Goal: Transaction & Acquisition: Subscribe to service/newsletter

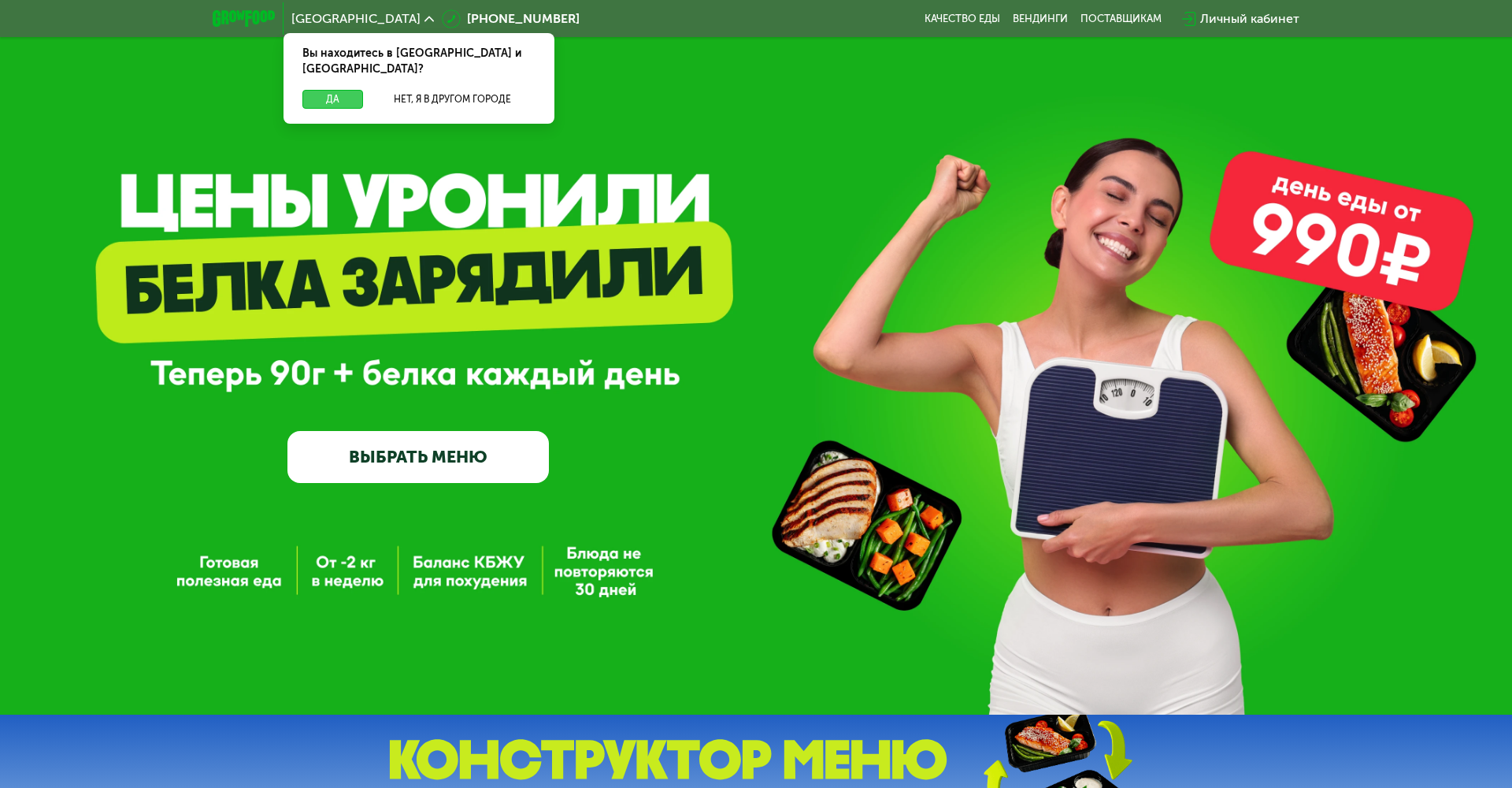
click at [335, 90] on button "Да" at bounding box center [332, 99] width 61 height 19
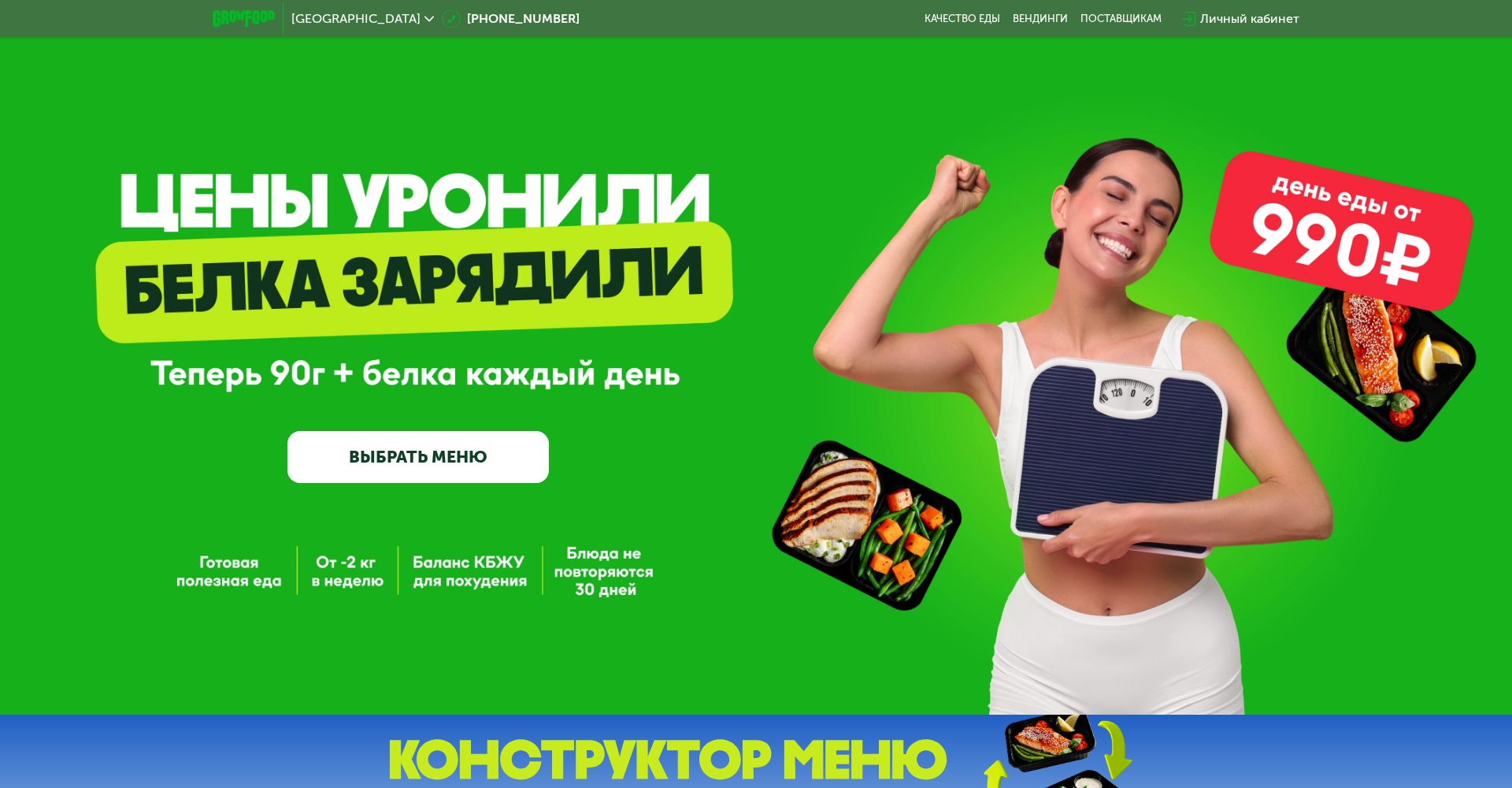
click at [397, 459] on link "ВЫБРАТЬ МЕНЮ" at bounding box center [418, 457] width 261 height 53
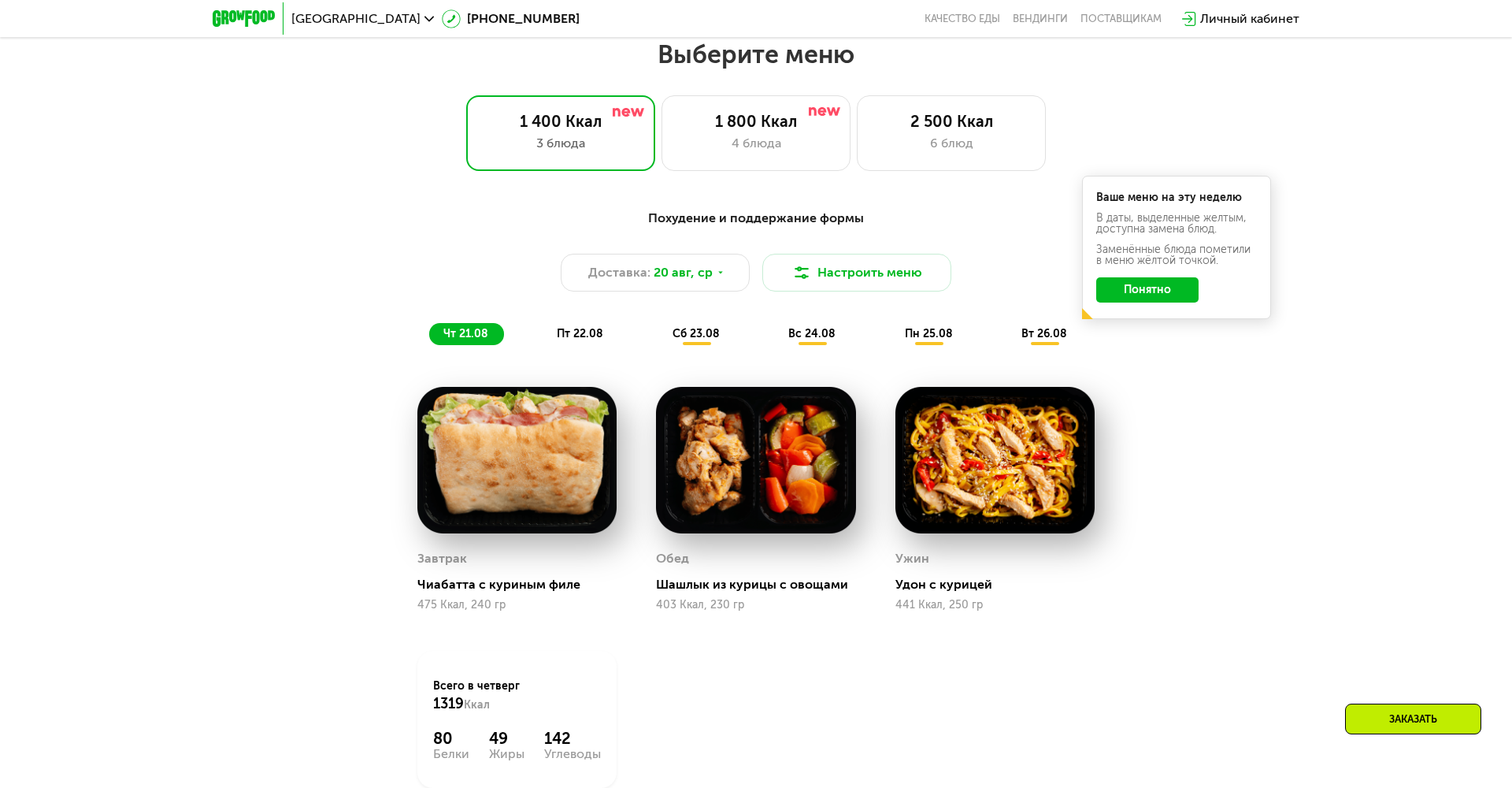
scroll to position [850, 0]
click at [564, 143] on div "3 блюда" at bounding box center [560, 143] width 156 height 19
click at [1140, 292] on button "Понятно" at bounding box center [1147, 289] width 103 height 25
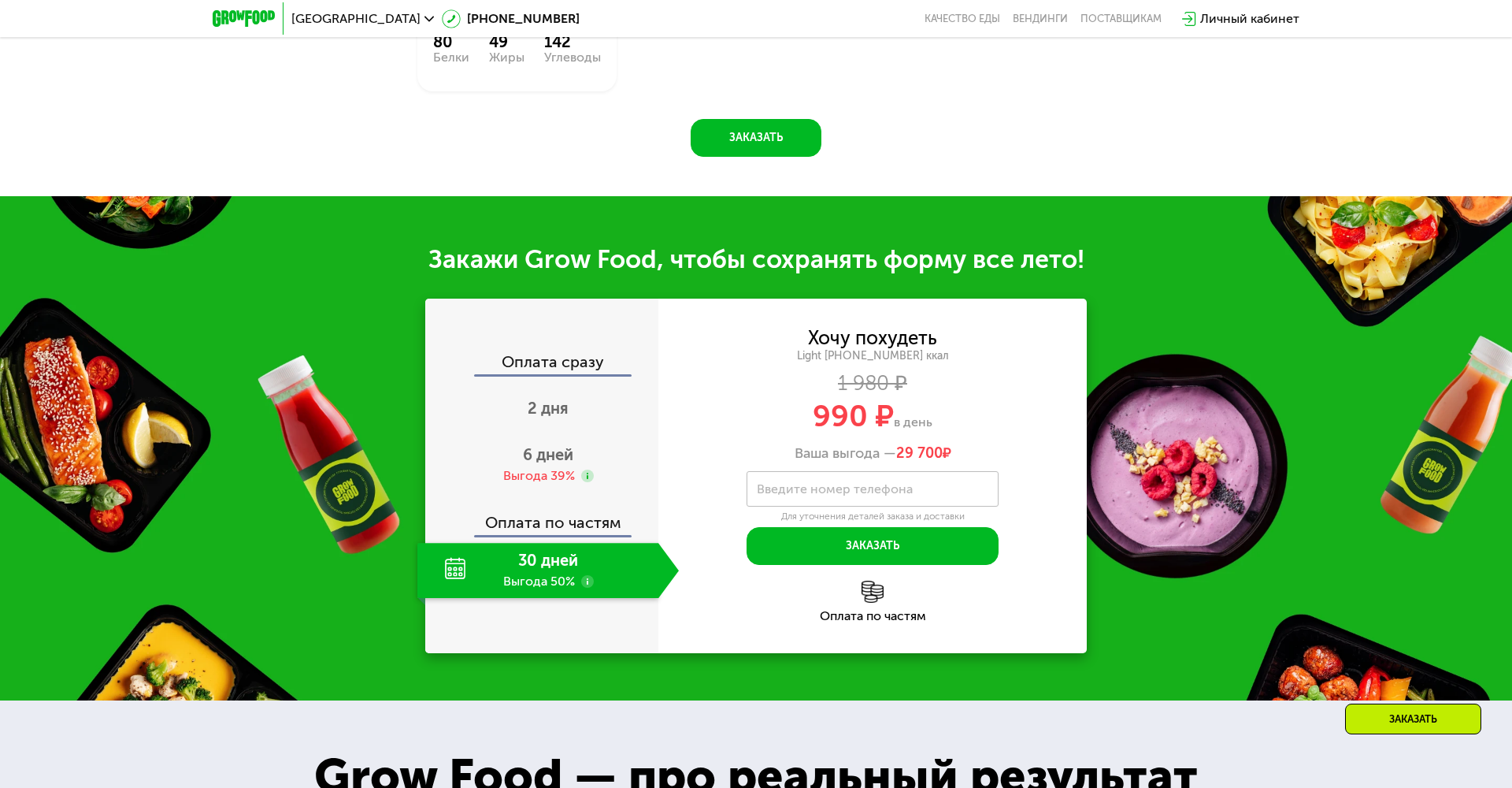
scroll to position [1554, 0]
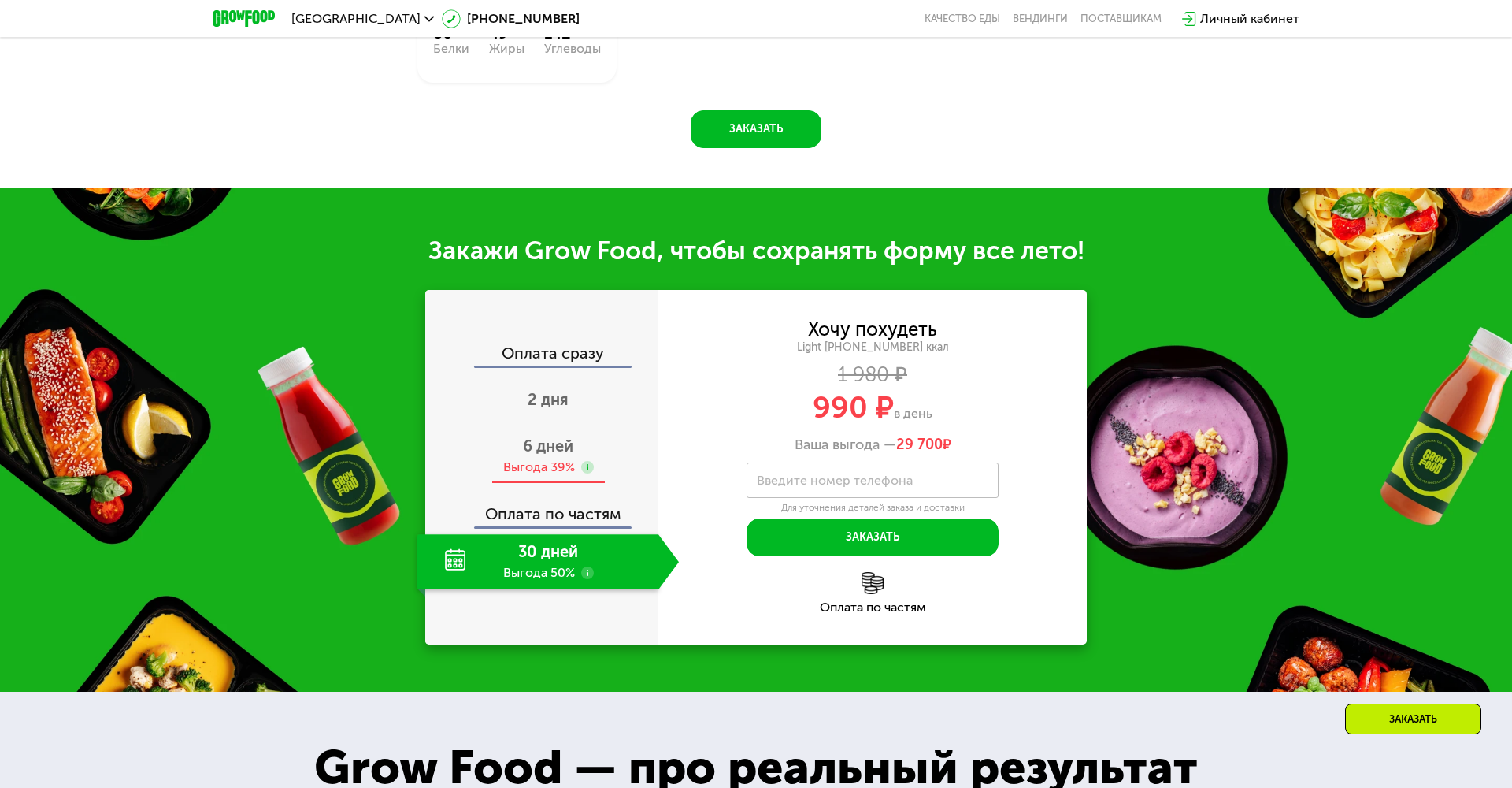
click at [556, 447] on span "6 дней" at bounding box center [547, 446] width 50 height 19
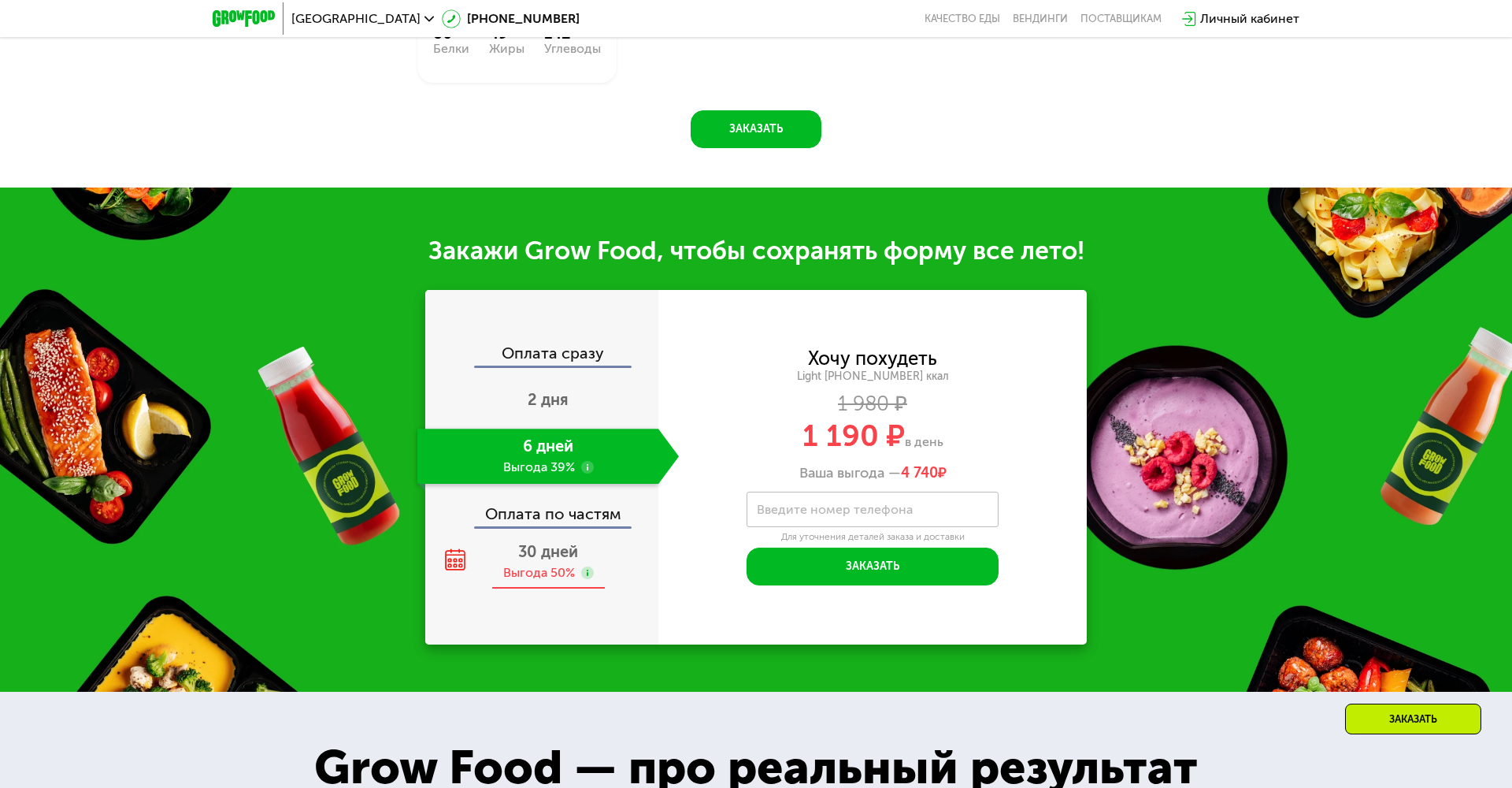
click at [527, 567] on div "Выгода 50%" at bounding box center [539, 573] width 72 height 18
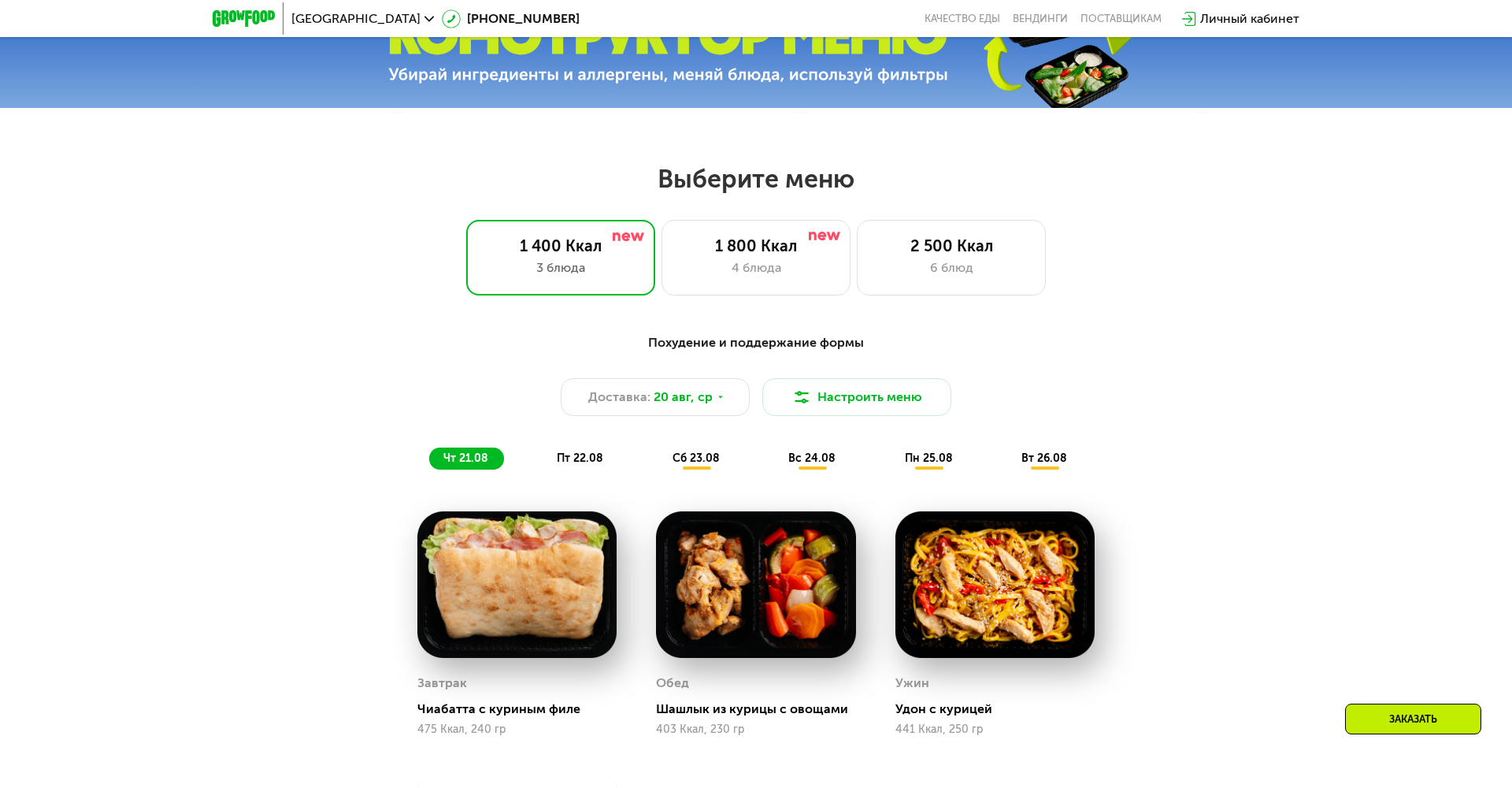
scroll to position [716, 0]
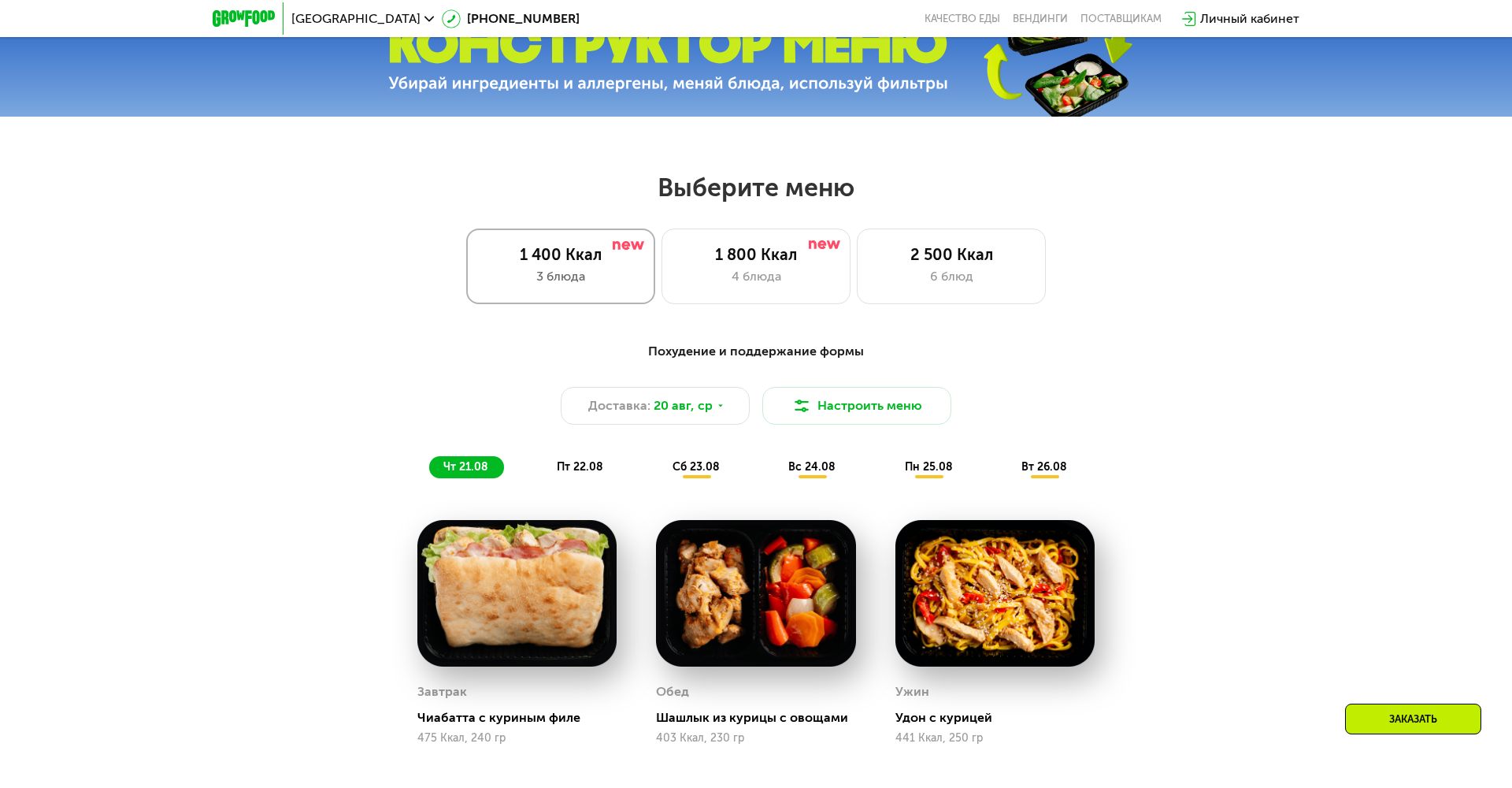
click at [598, 260] on div "1 400 Ккал" at bounding box center [560, 254] width 156 height 19
click at [624, 403] on span "Доставка:" at bounding box center [619, 406] width 62 height 19
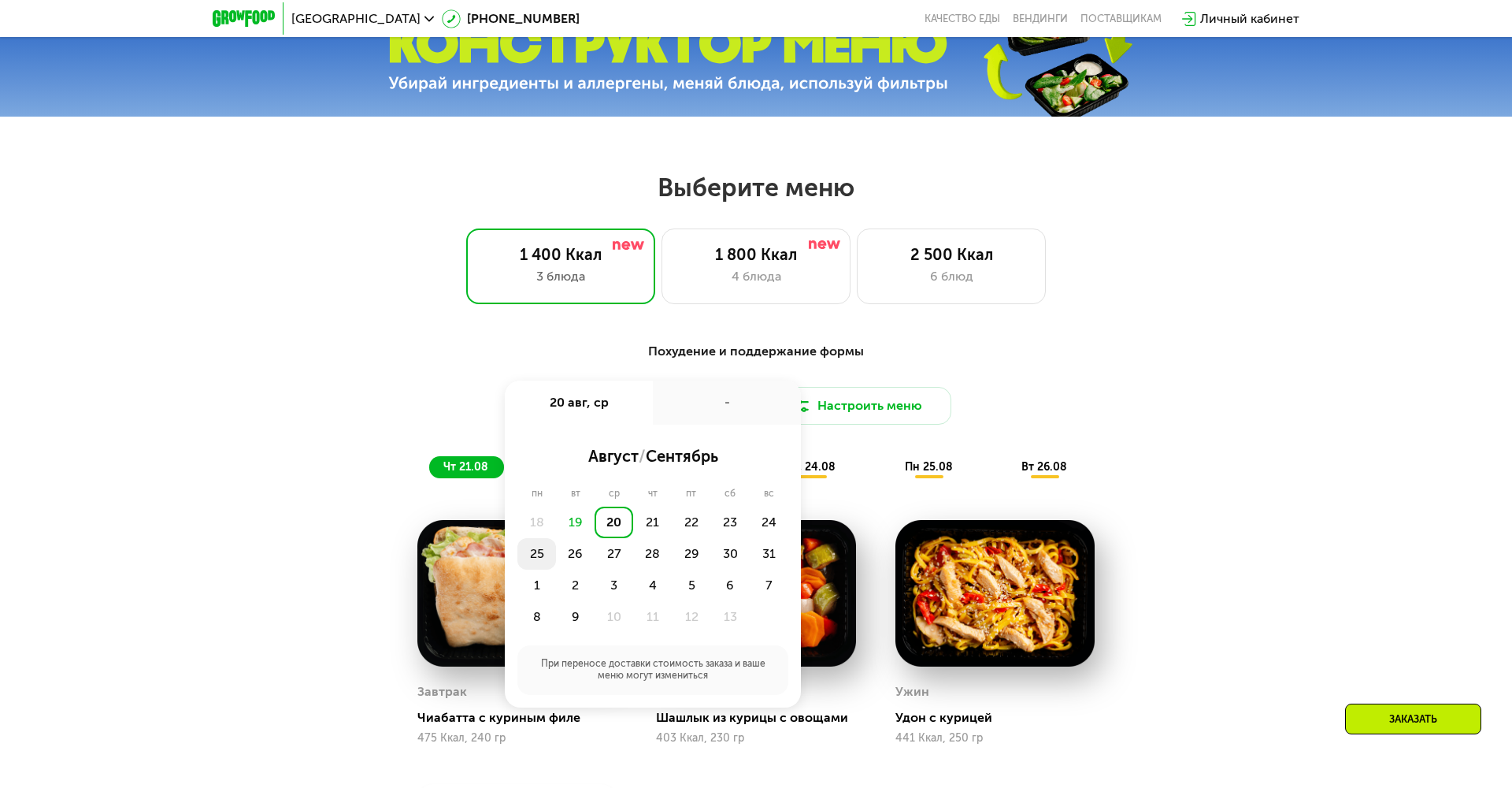
click at [556, 548] on div "25" at bounding box center [575, 554] width 39 height 32
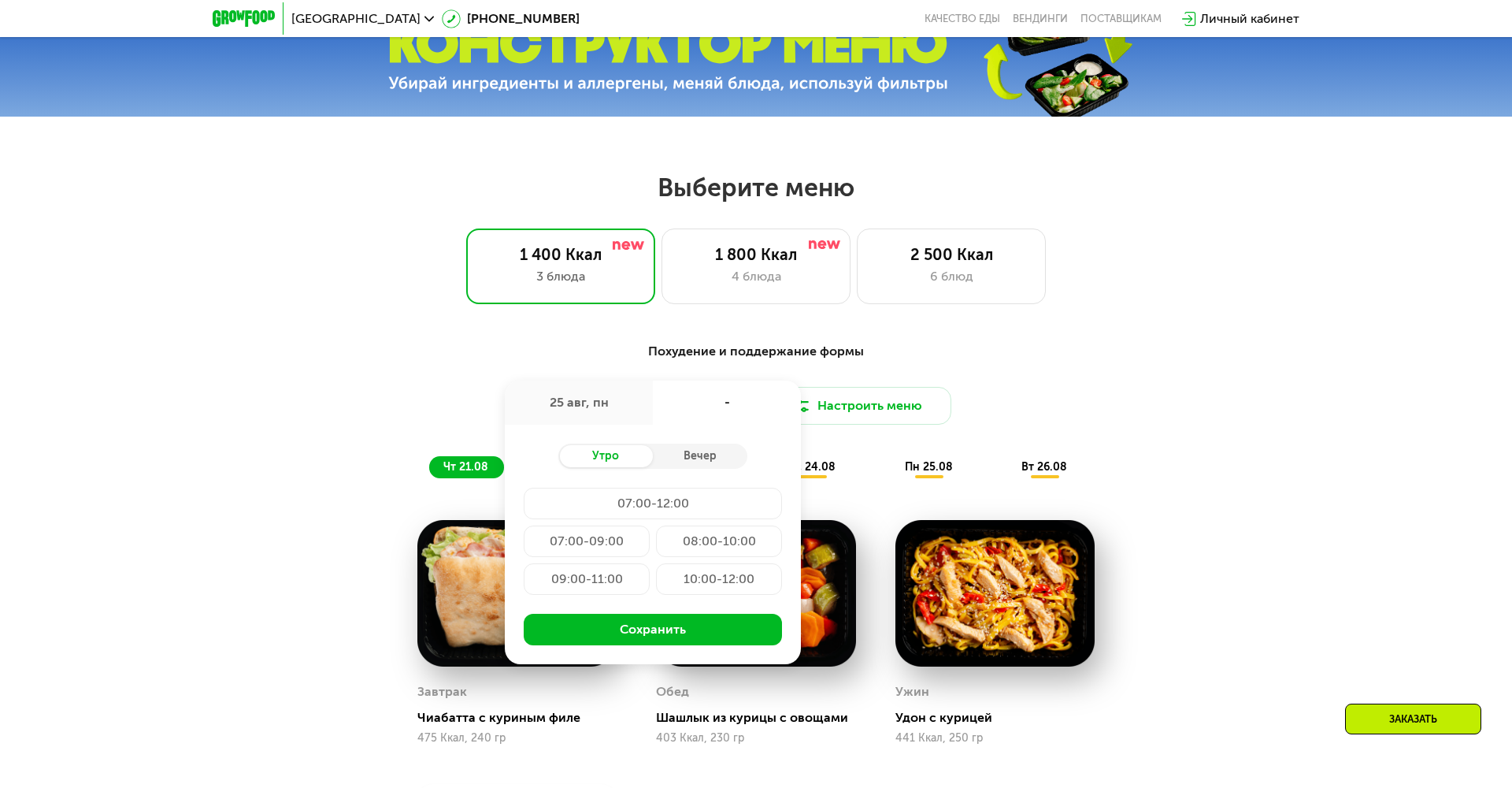
click at [656, 536] on div "07:00-09:00" at bounding box center [719, 541] width 126 height 32
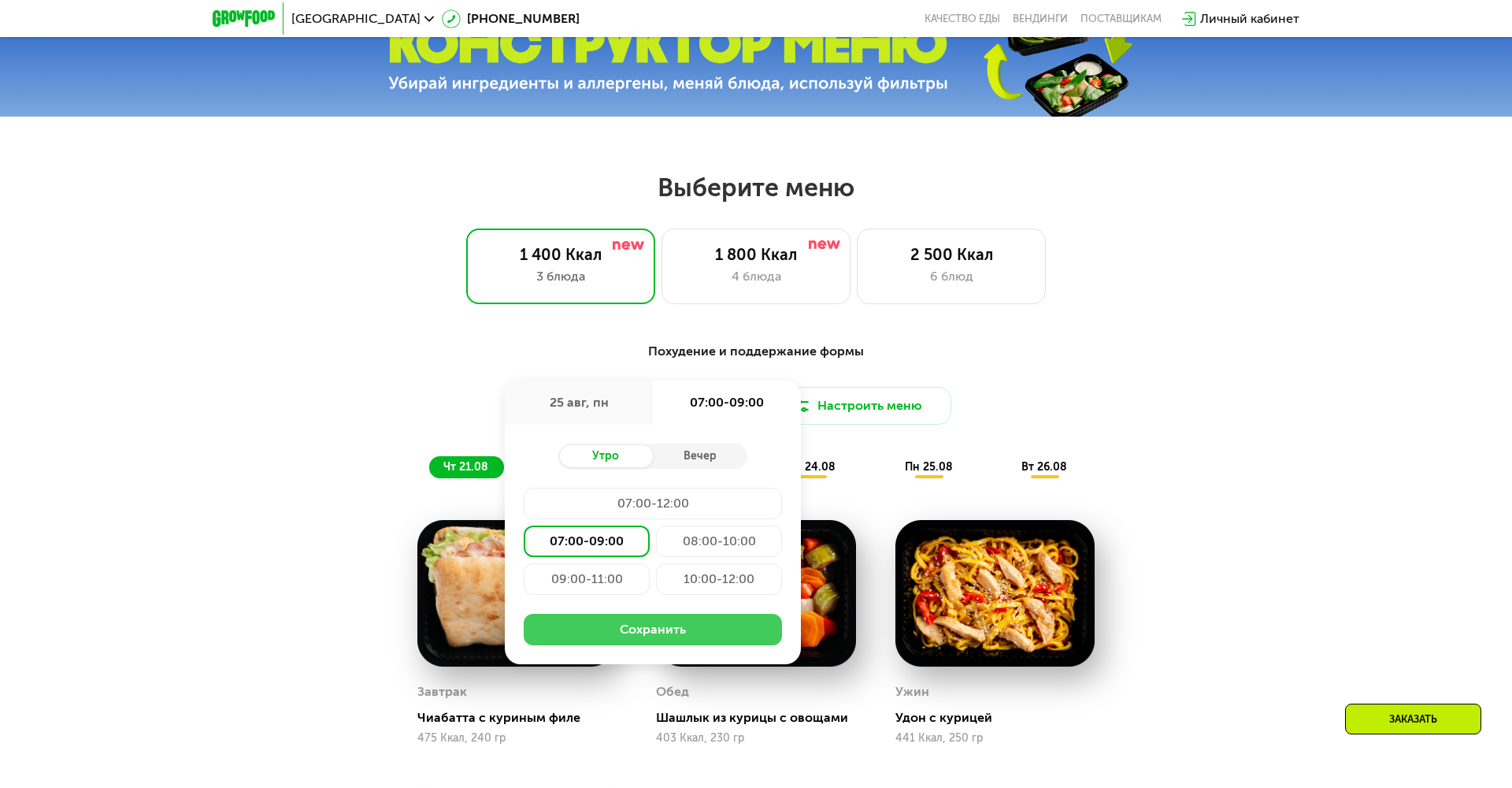
click at [620, 629] on button "Сохранить" at bounding box center [653, 629] width 258 height 32
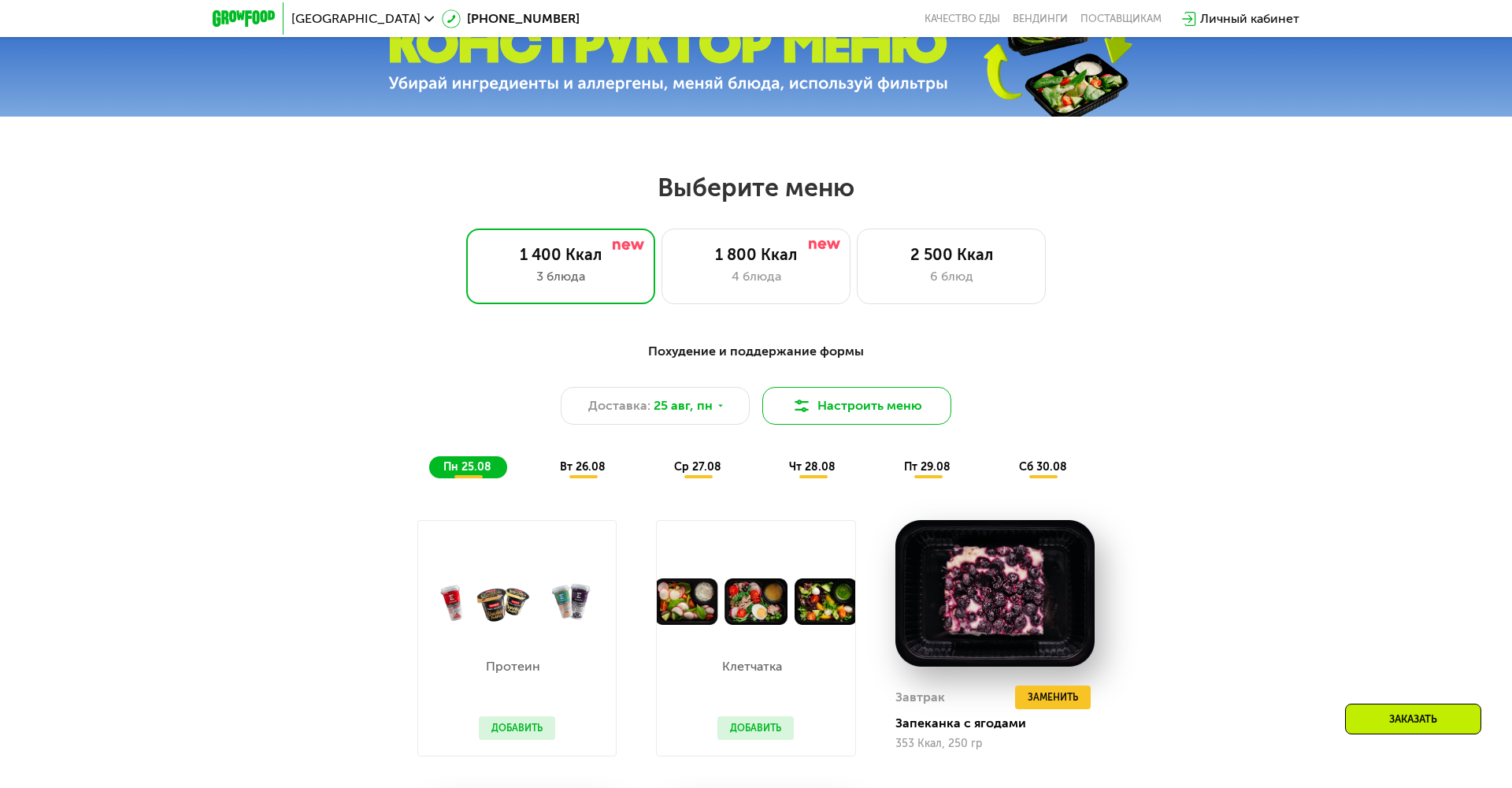
click at [825, 406] on button "Настроить меню" at bounding box center [856, 405] width 189 height 38
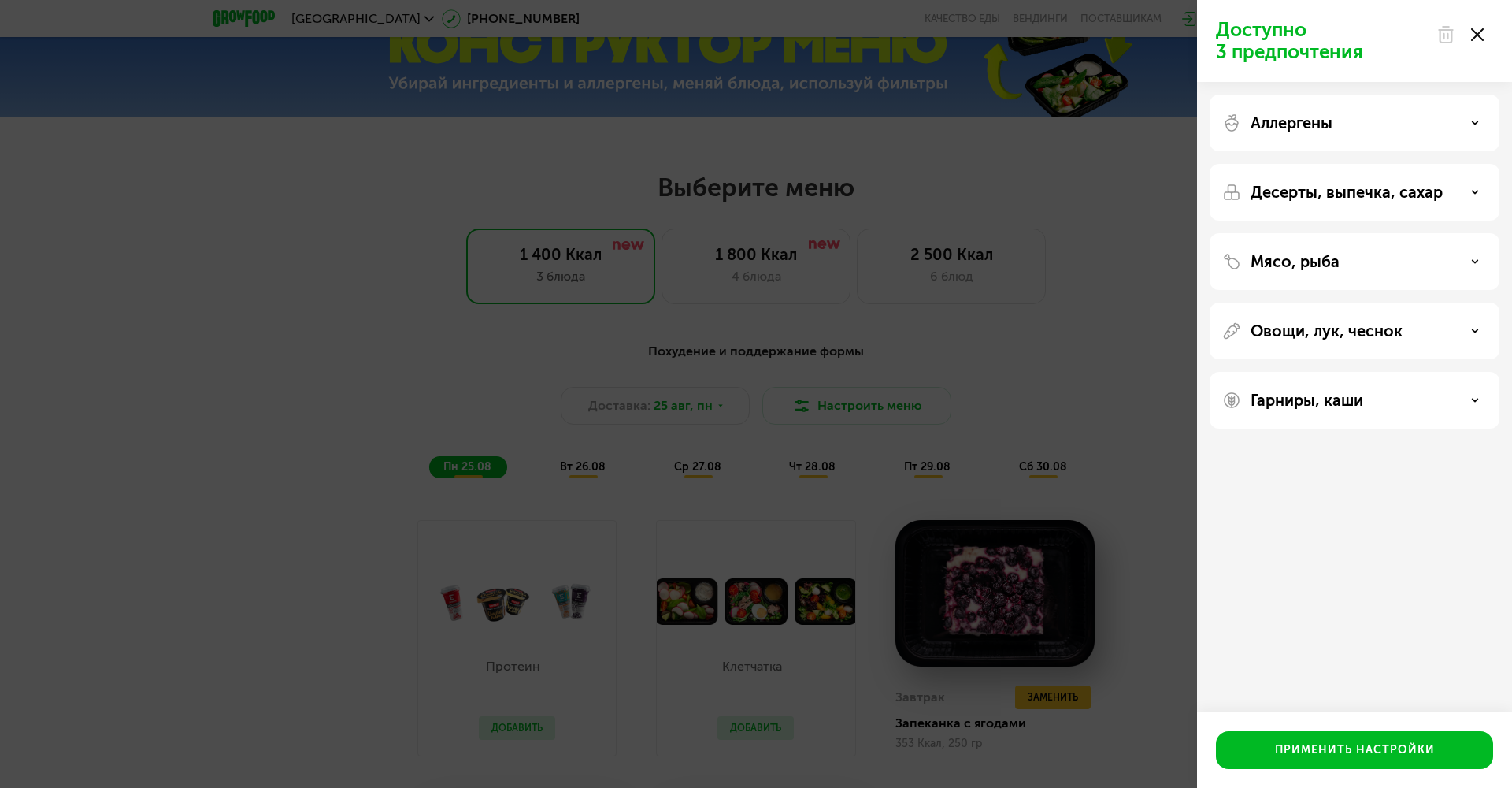
click at [1329, 399] on p "Гарниры, каши" at bounding box center [1307, 400] width 112 height 19
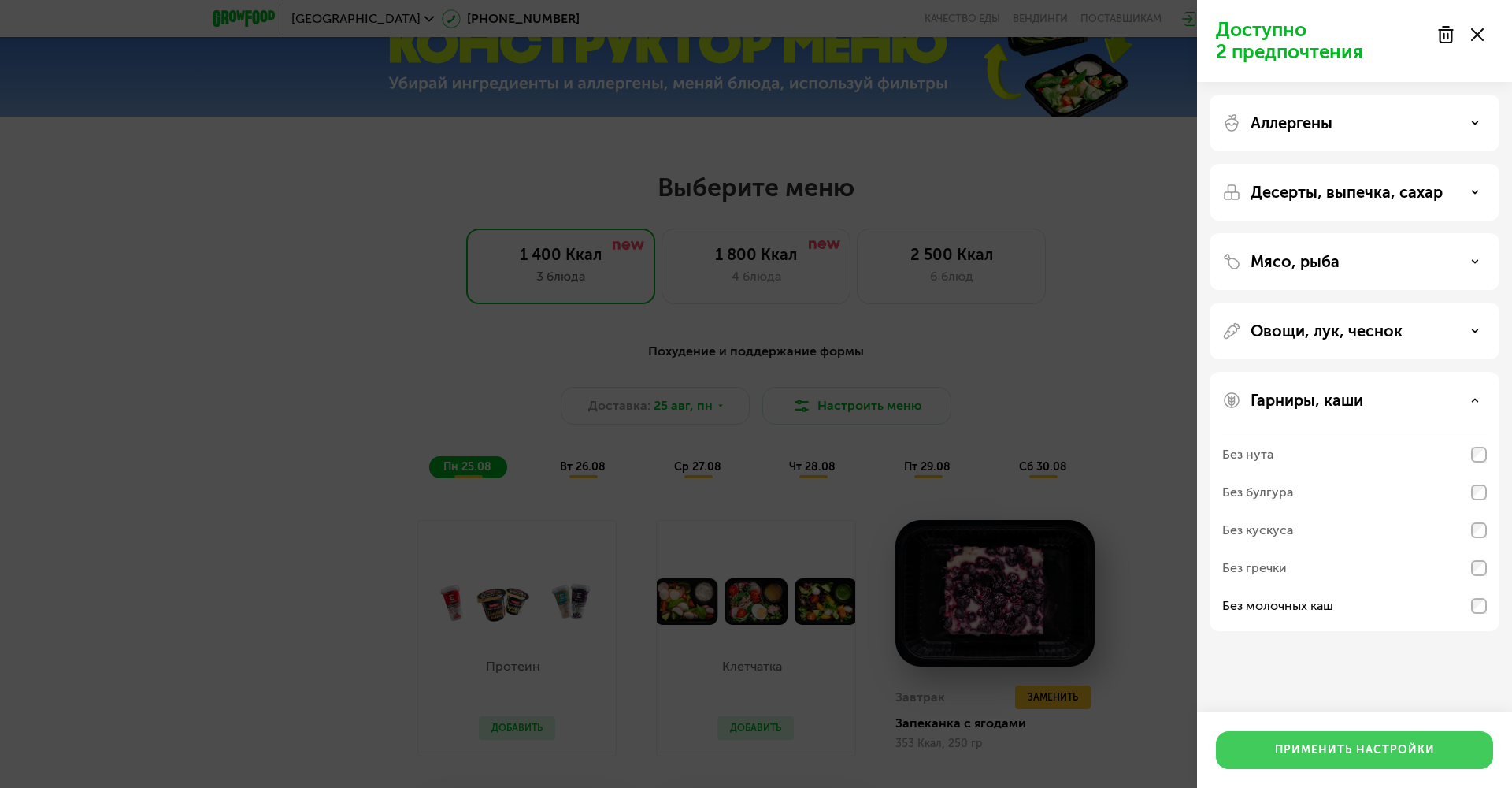
click at [1351, 752] on div "Применить настройки" at bounding box center [1355, 750] width 160 height 16
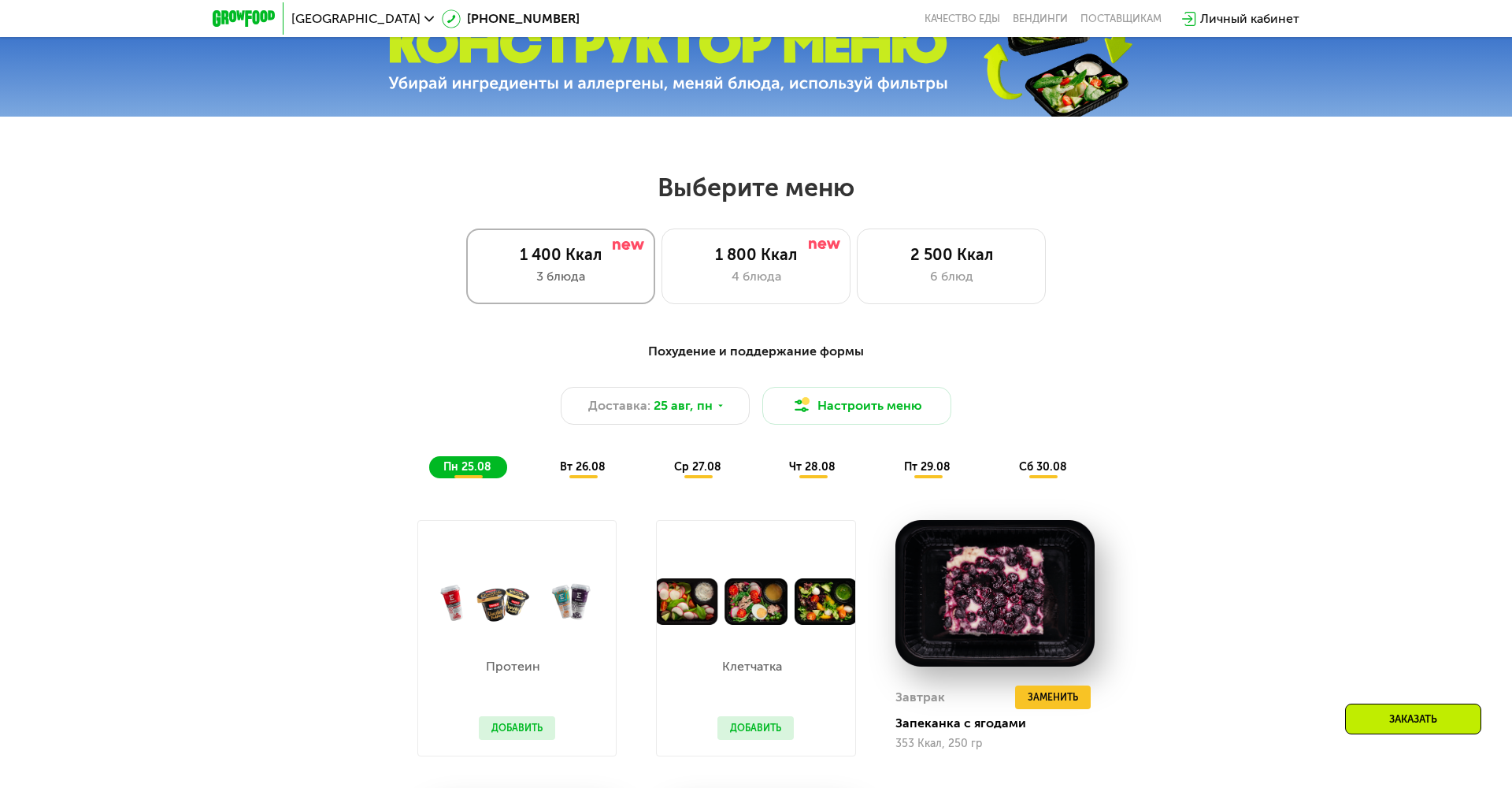
click at [553, 258] on div "1 400 Ккал" at bounding box center [560, 254] width 156 height 19
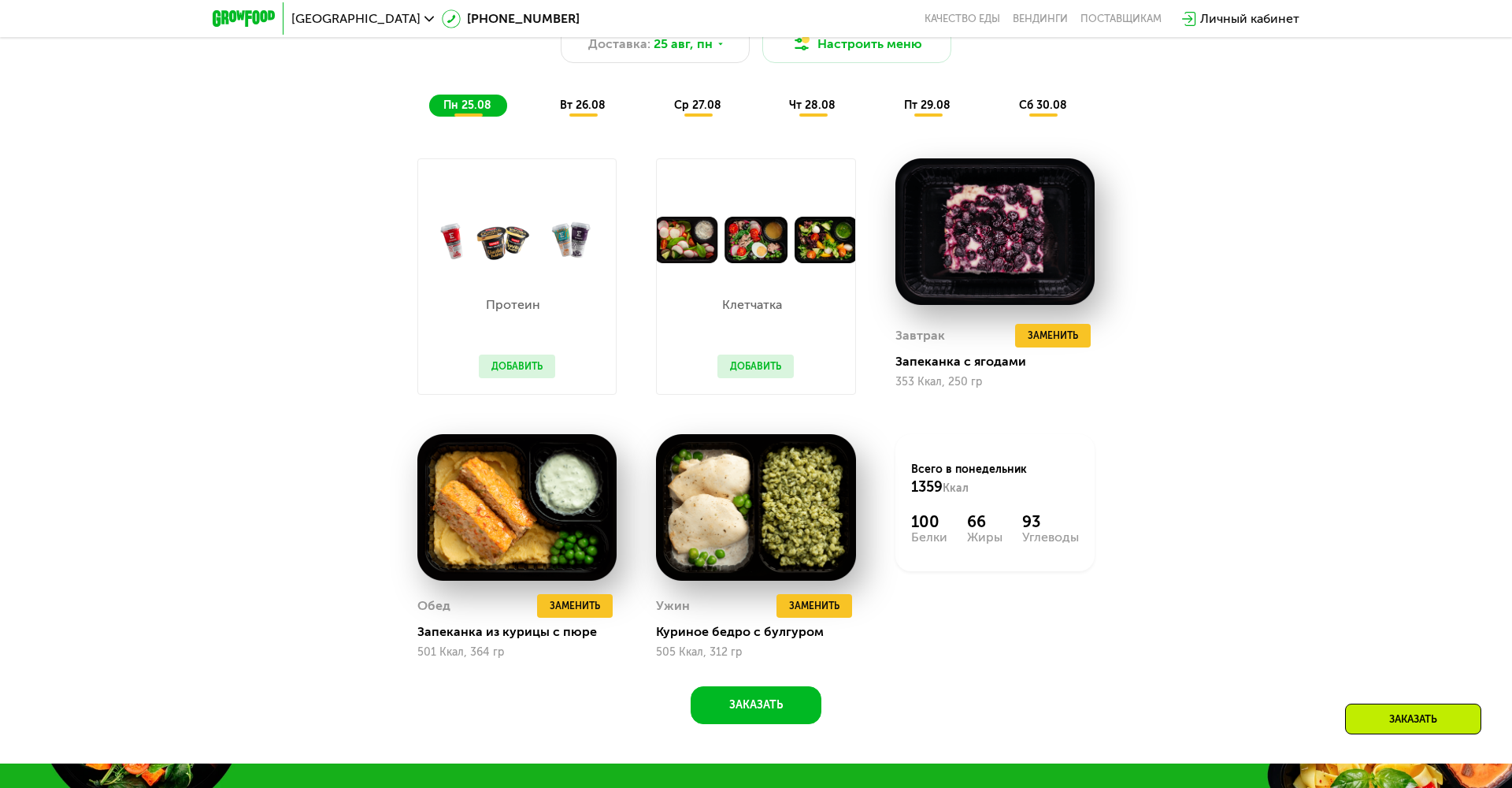
scroll to position [1075, 0]
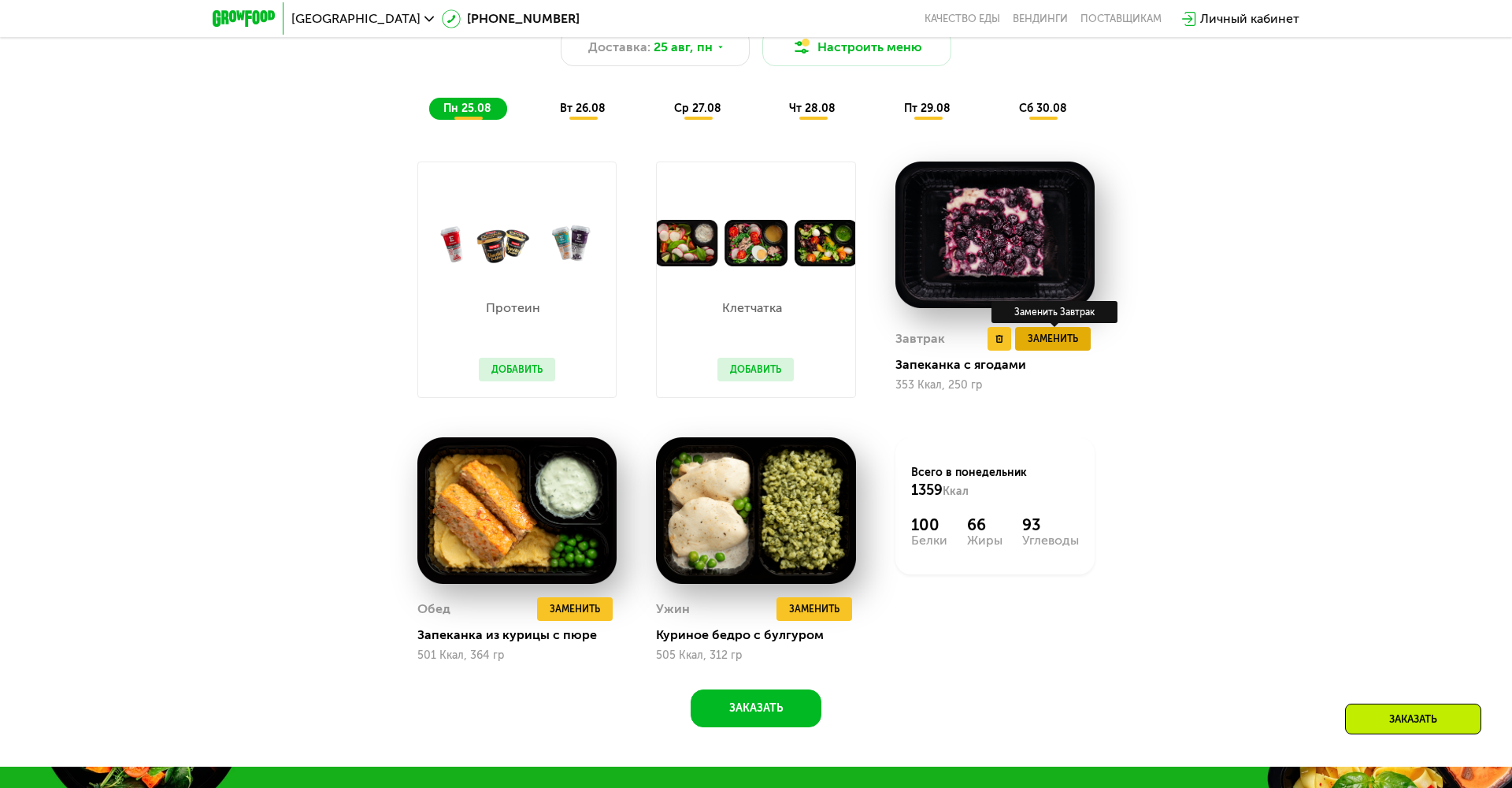
click at [1035, 339] on span "Заменить" at bounding box center [1052, 339] width 50 height 16
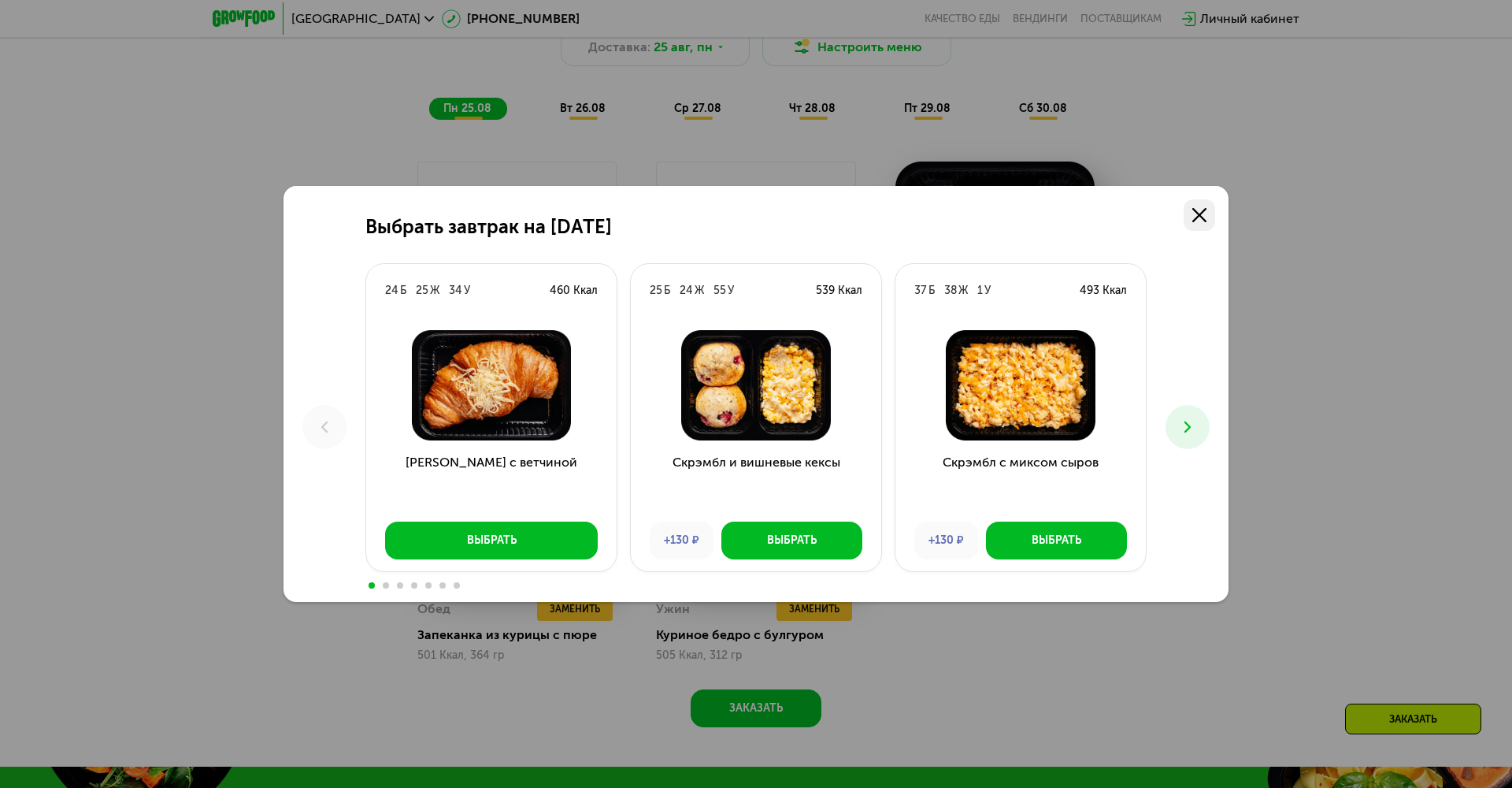
click at [1199, 216] on use at bounding box center [1199, 215] width 14 height 14
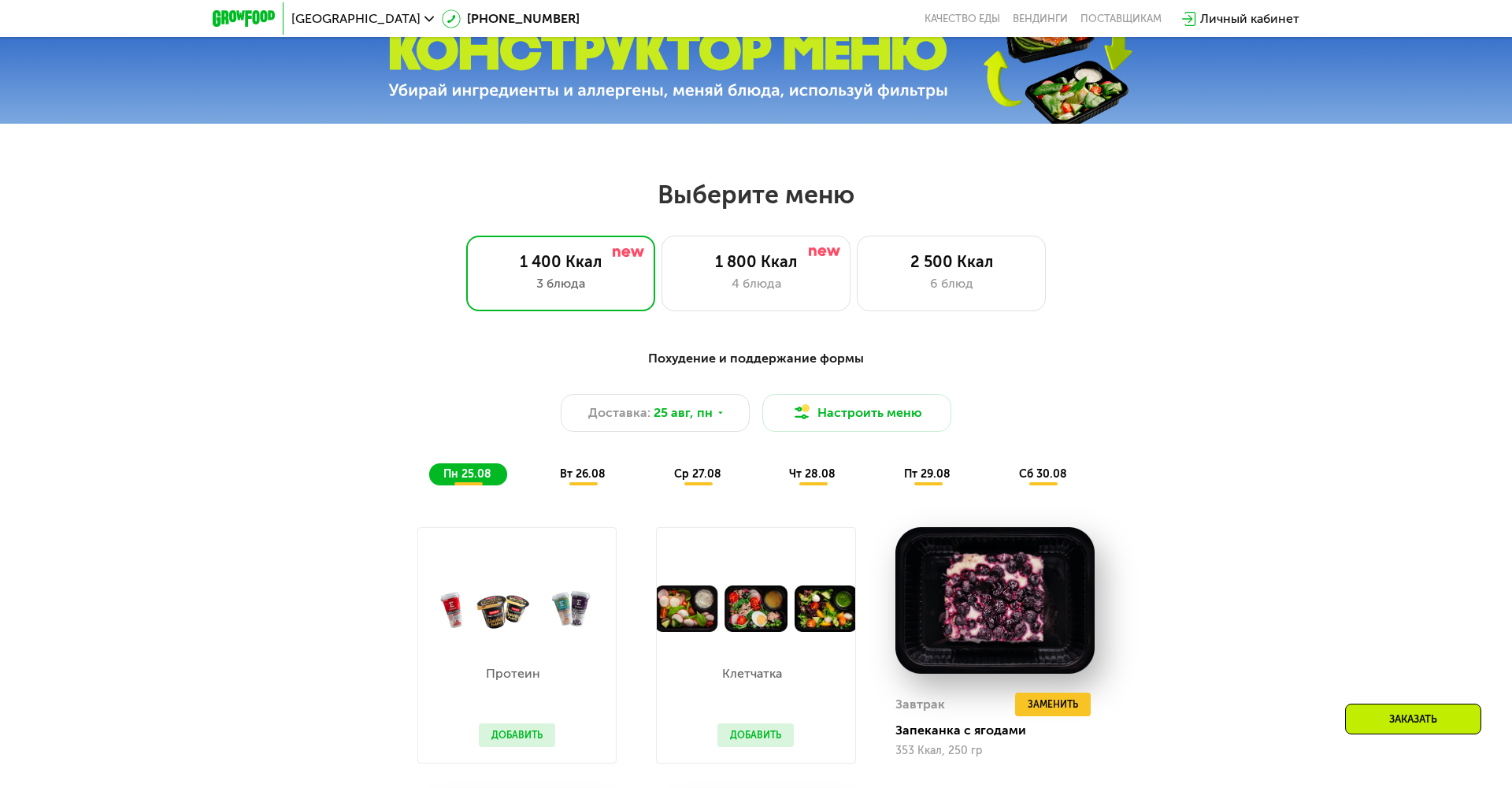
scroll to position [710, 0]
click at [599, 274] on div "3 блюда" at bounding box center [560, 283] width 156 height 19
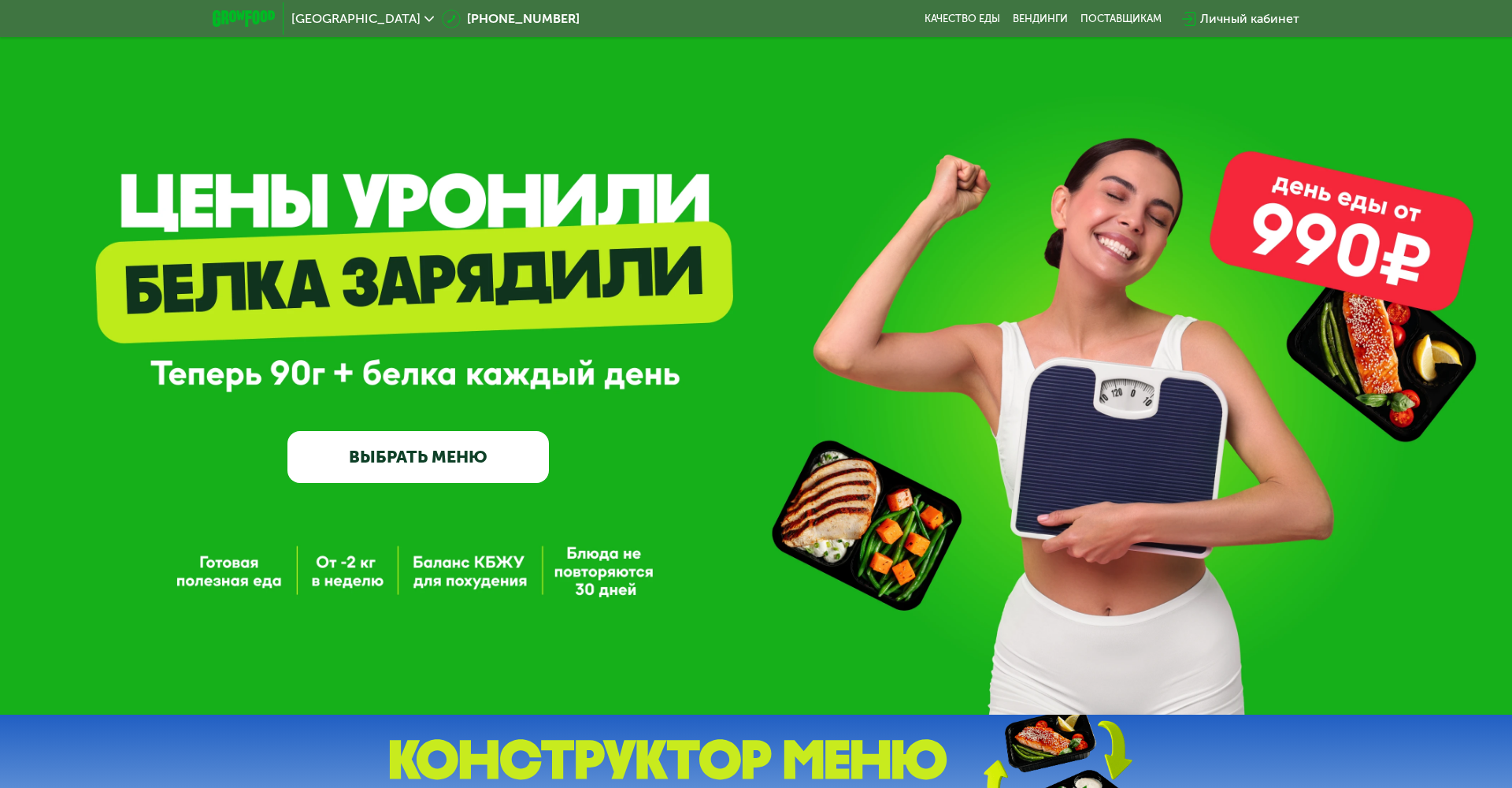
scroll to position [0, 0]
click at [1228, 19] on div "Личный кабинет" at bounding box center [1249, 19] width 99 height 19
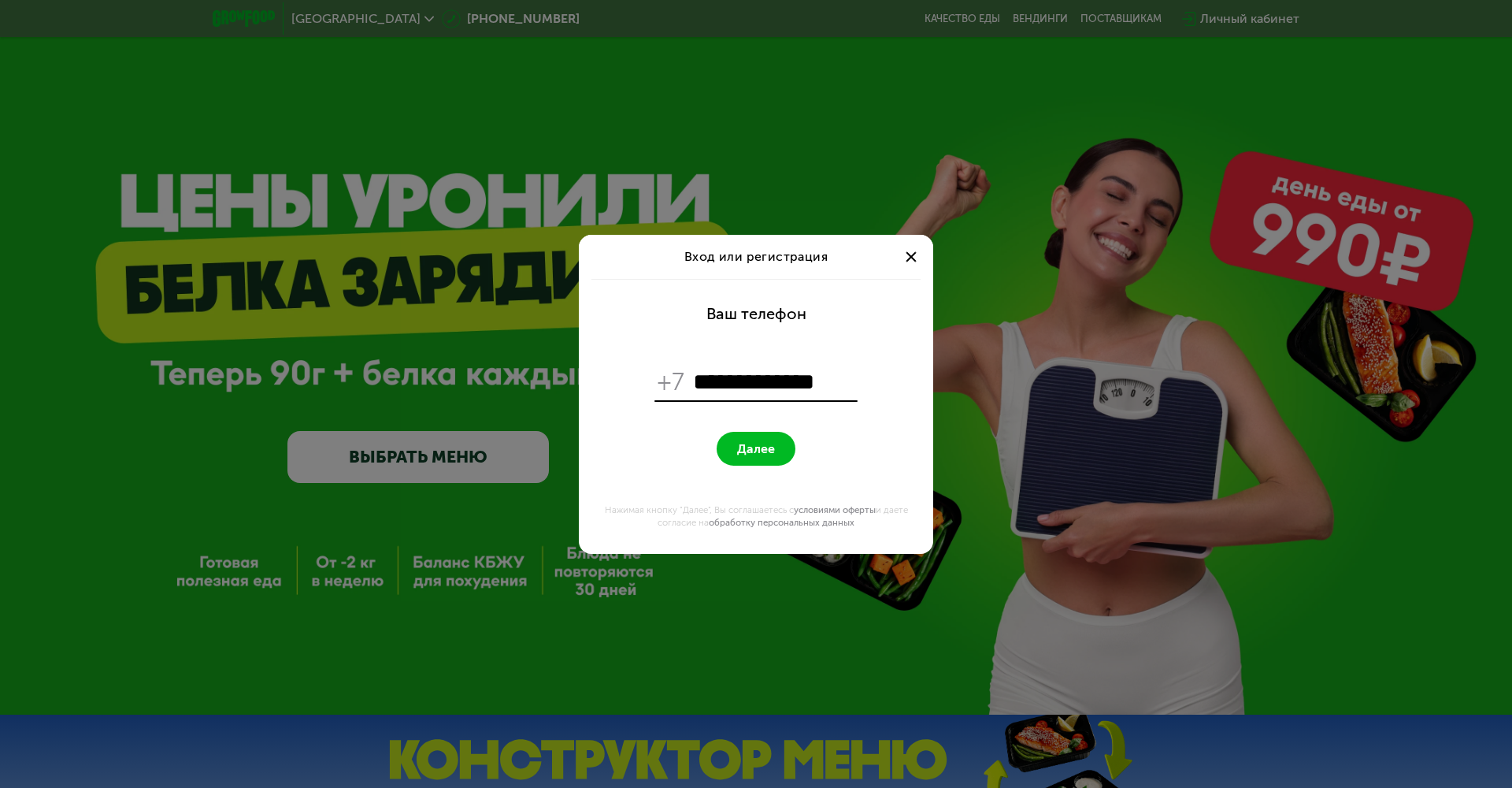
type input "**********"
click at [757, 441] on span "Далее" at bounding box center [755, 448] width 38 height 15
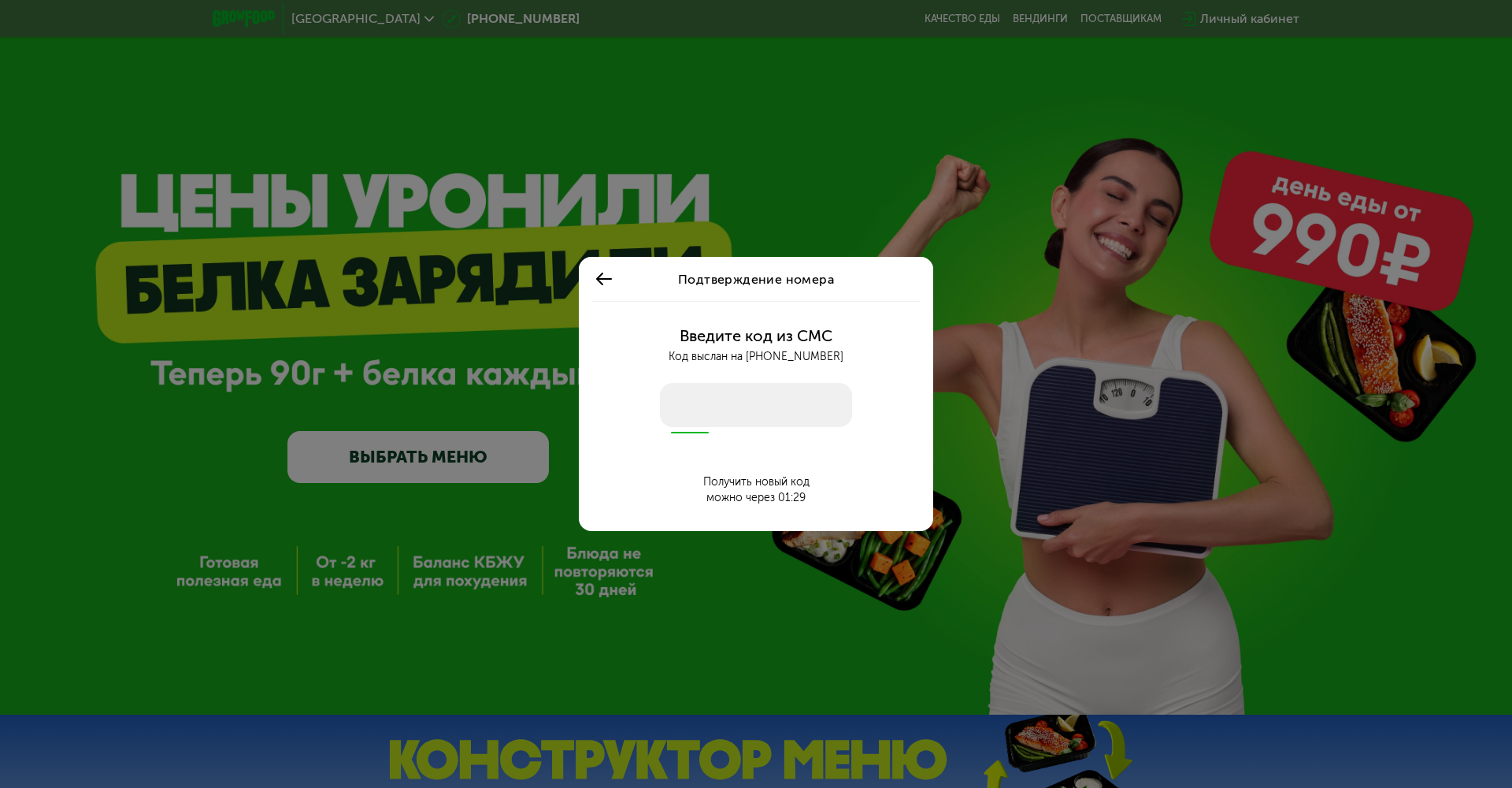
click at [738, 405] on input "number" at bounding box center [755, 405] width 192 height 44
type input "****"
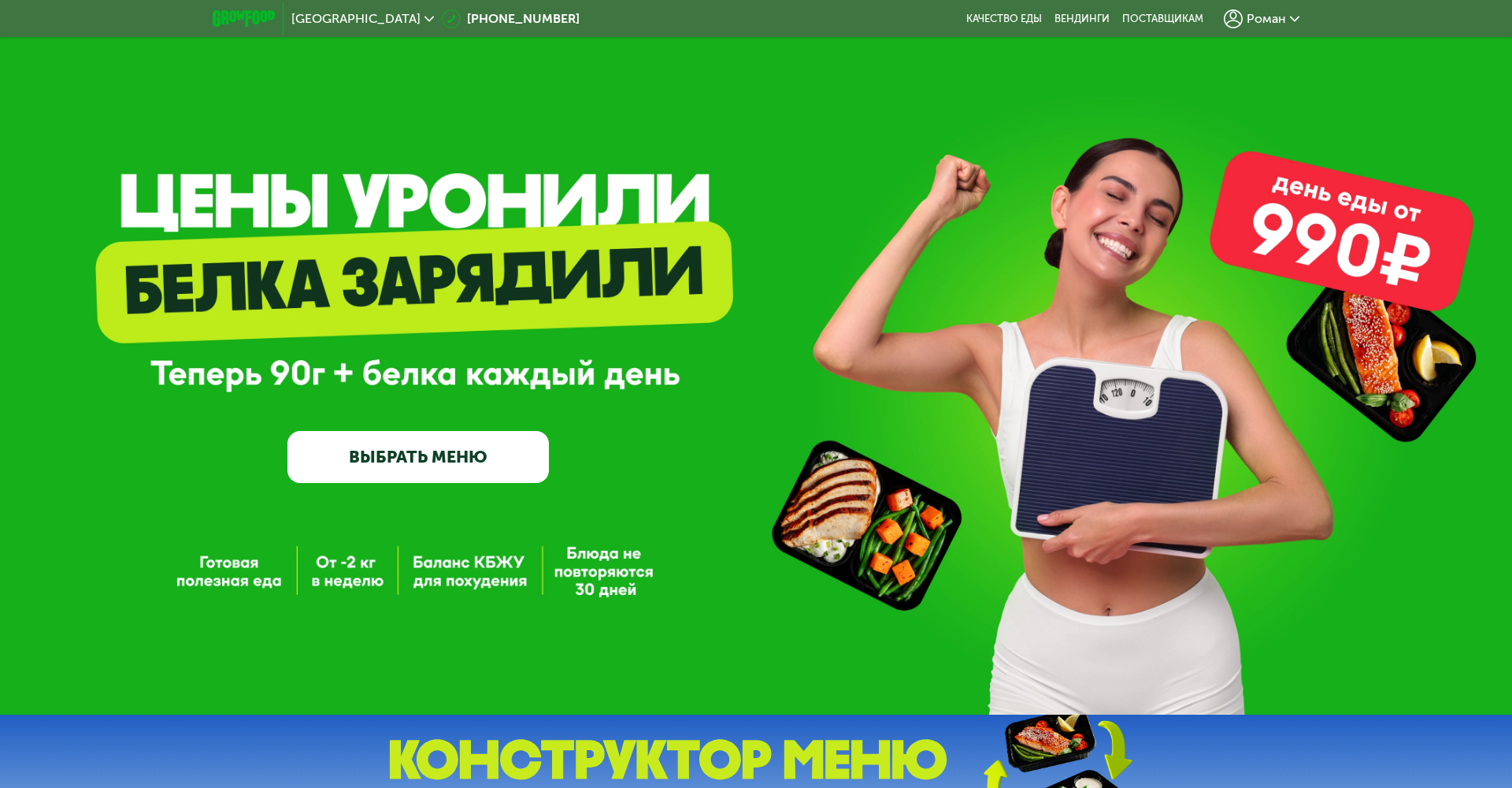
click at [410, 455] on link "ВЫБРАТЬ МЕНЮ" at bounding box center [418, 457] width 261 height 53
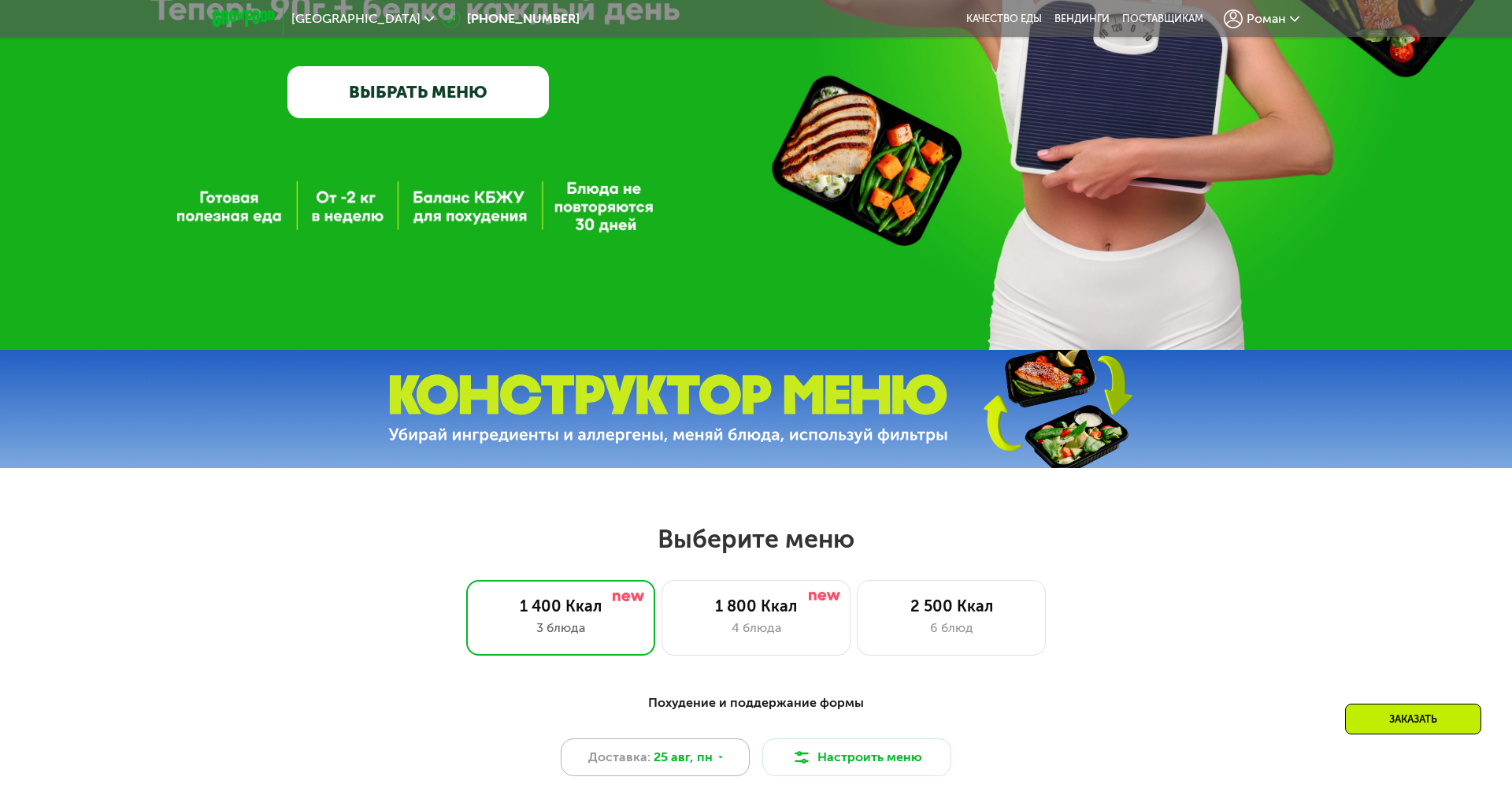
scroll to position [331, 0]
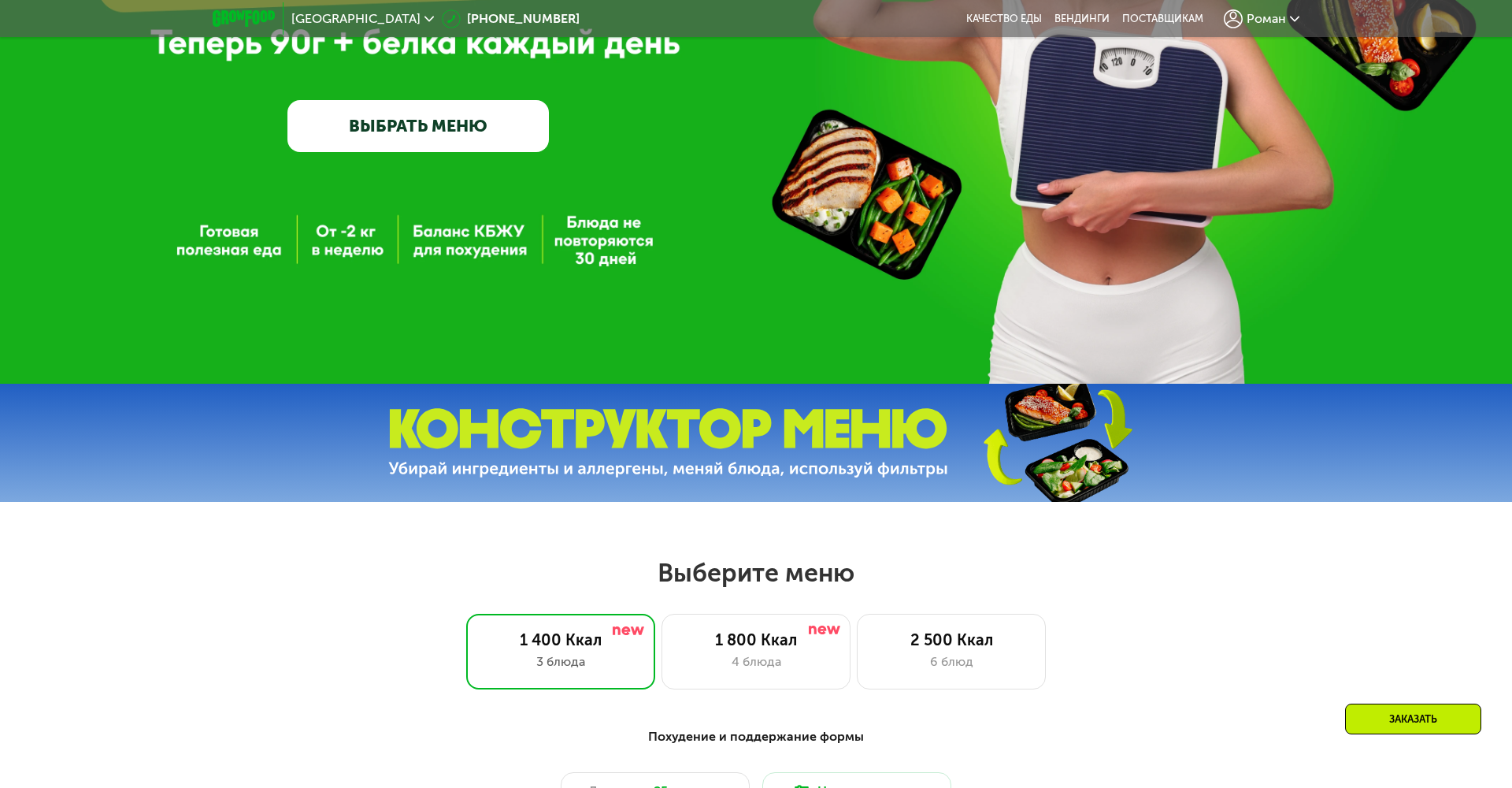
click at [1270, 16] on span "Роман" at bounding box center [1266, 18] width 39 height 12
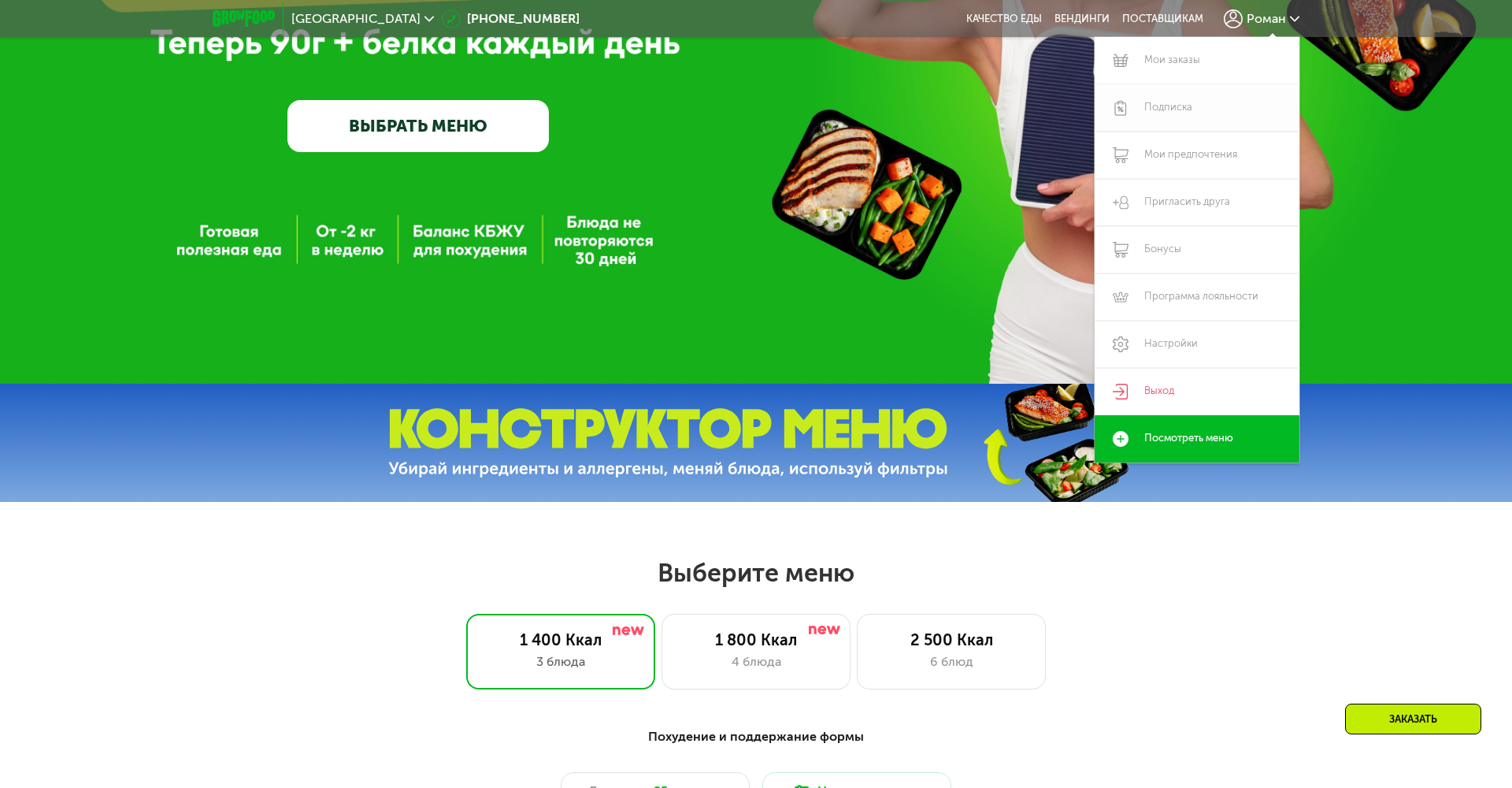
click at [1167, 111] on link "Подписка" at bounding box center [1196, 108] width 204 height 47
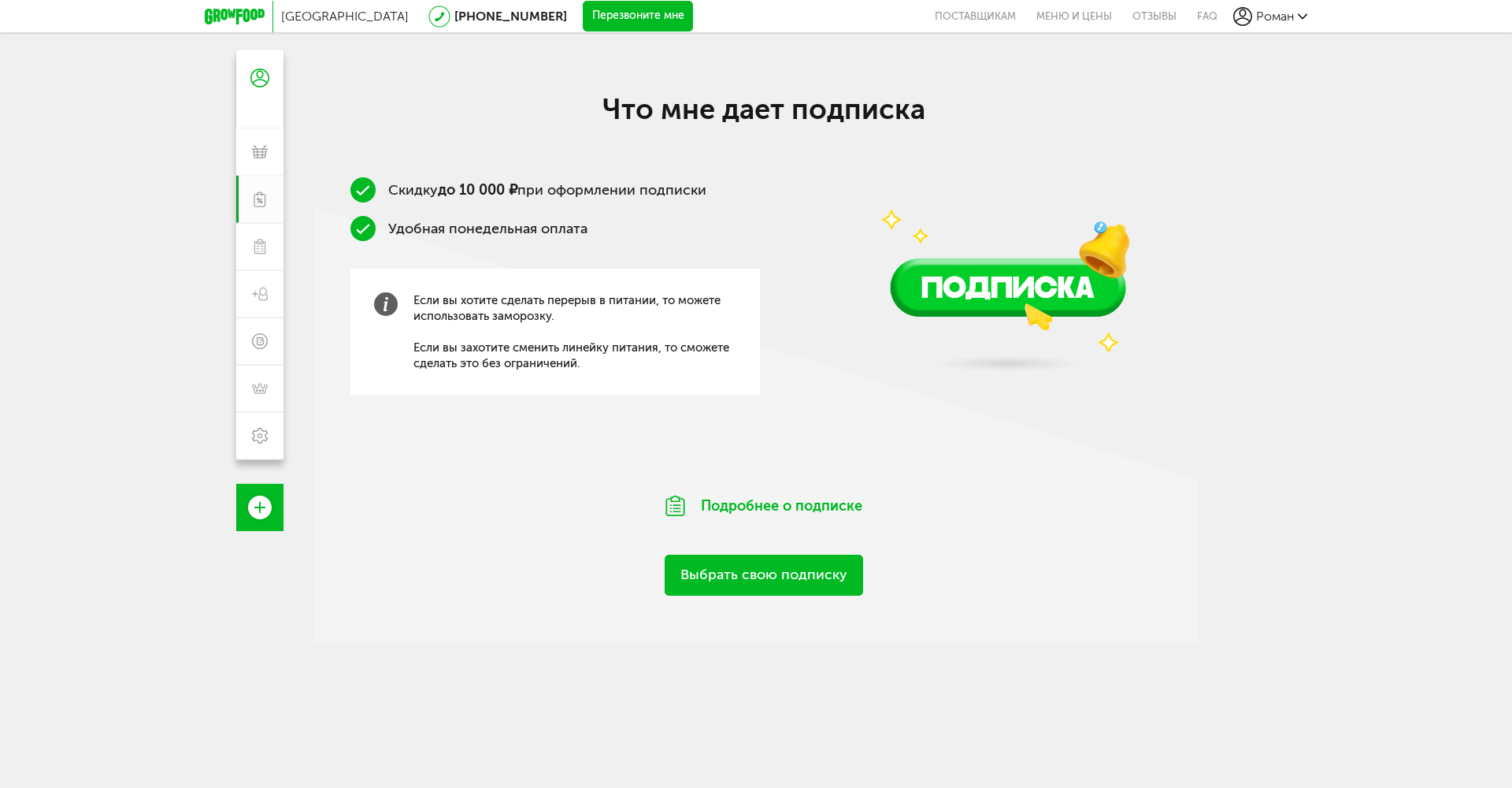
scroll to position [142, 0]
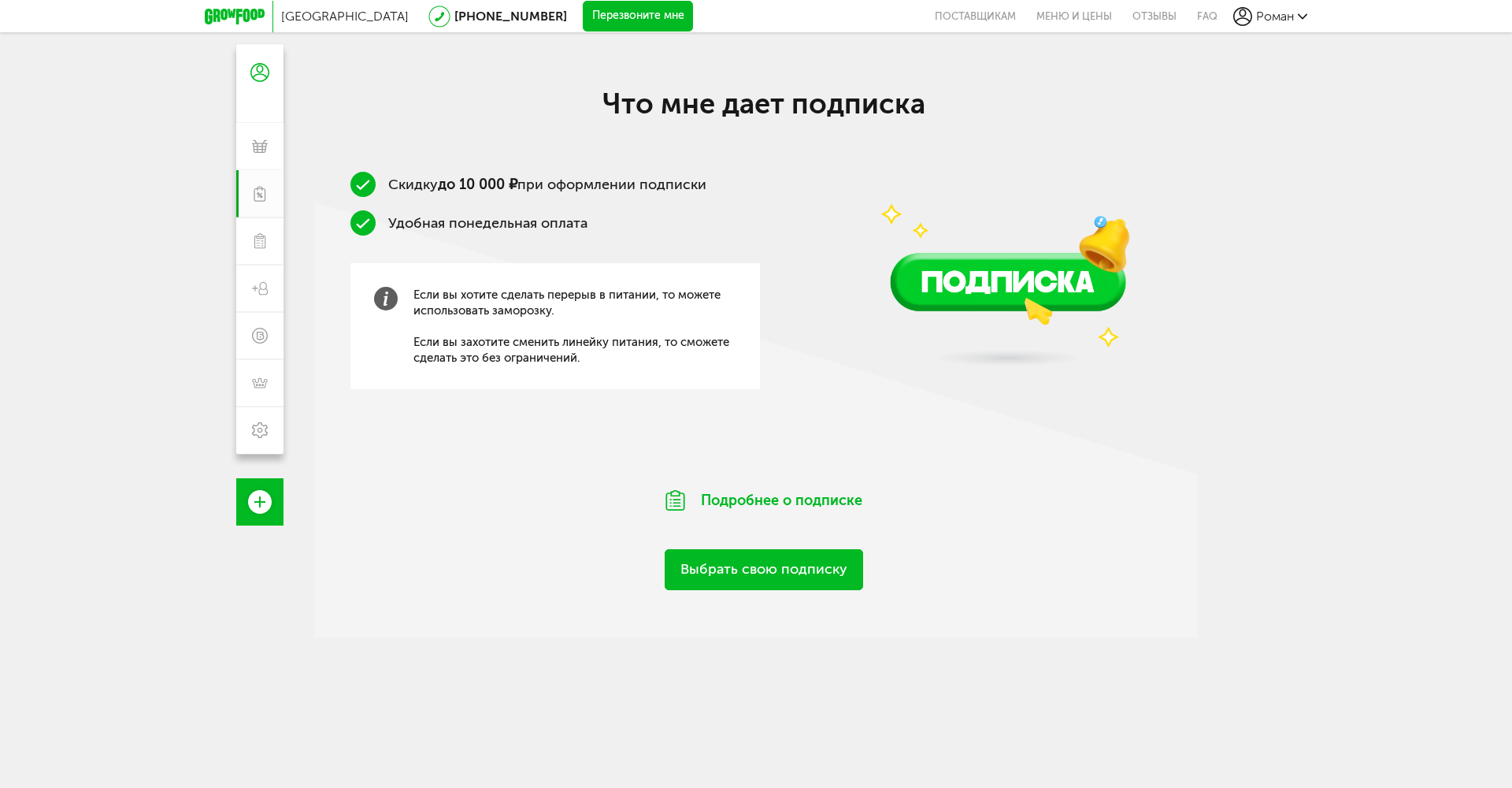
click at [710, 575] on link "Выбрать свою подписку" at bounding box center [764, 570] width 198 height 40
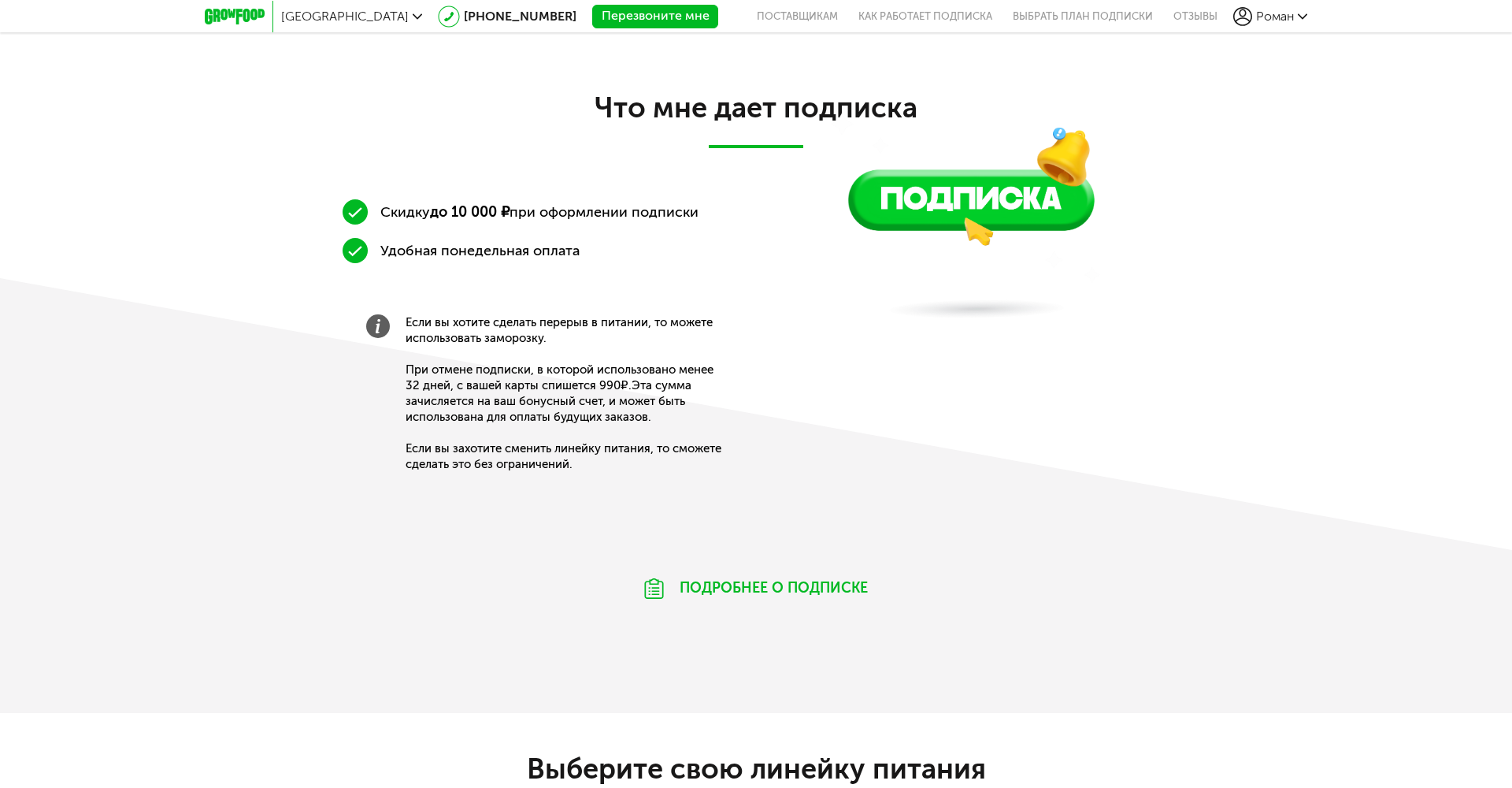
scroll to position [811, 0]
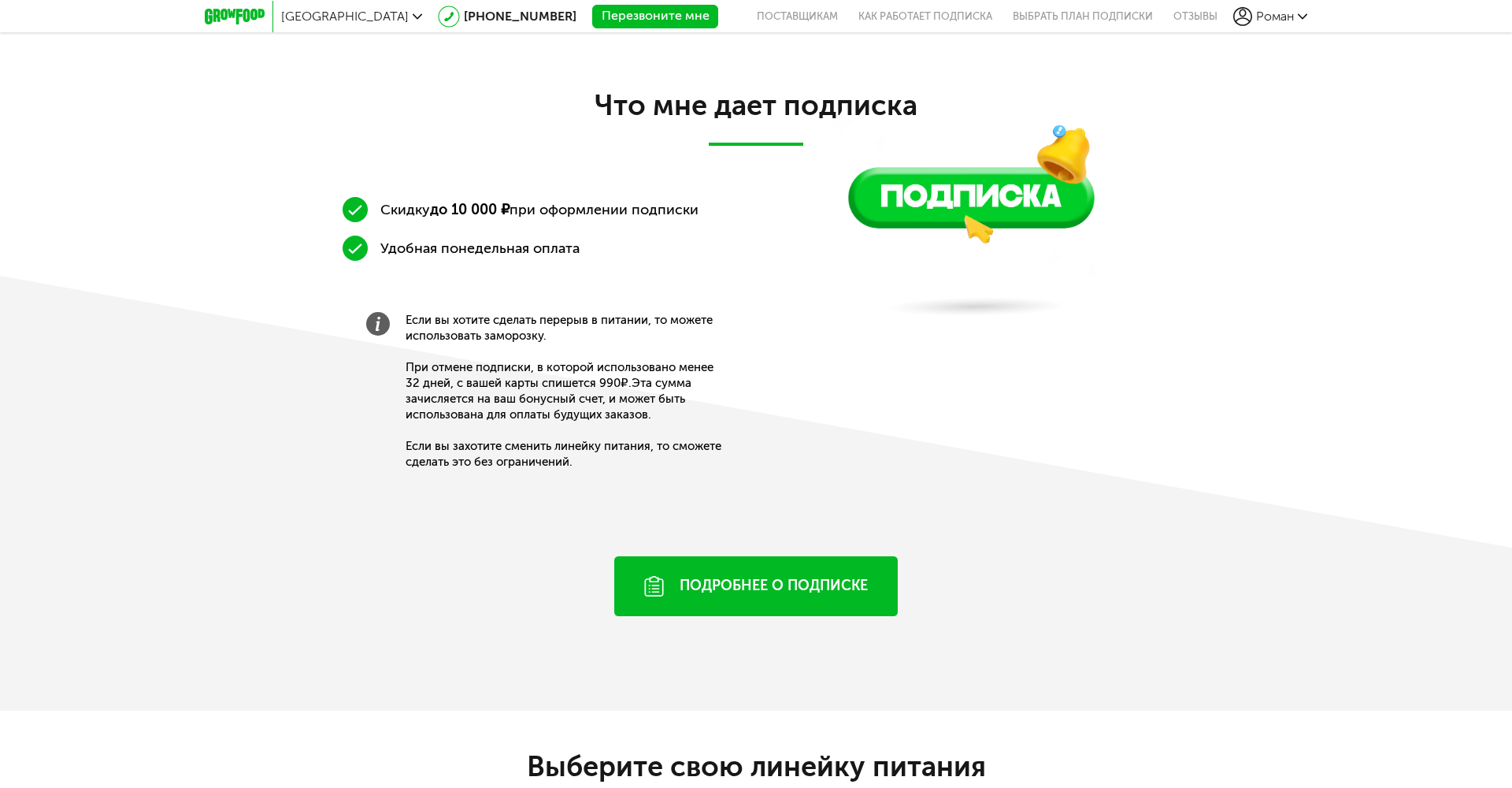
click at [681, 583] on div "Подробнее о подписке" at bounding box center [755, 586] width 283 height 60
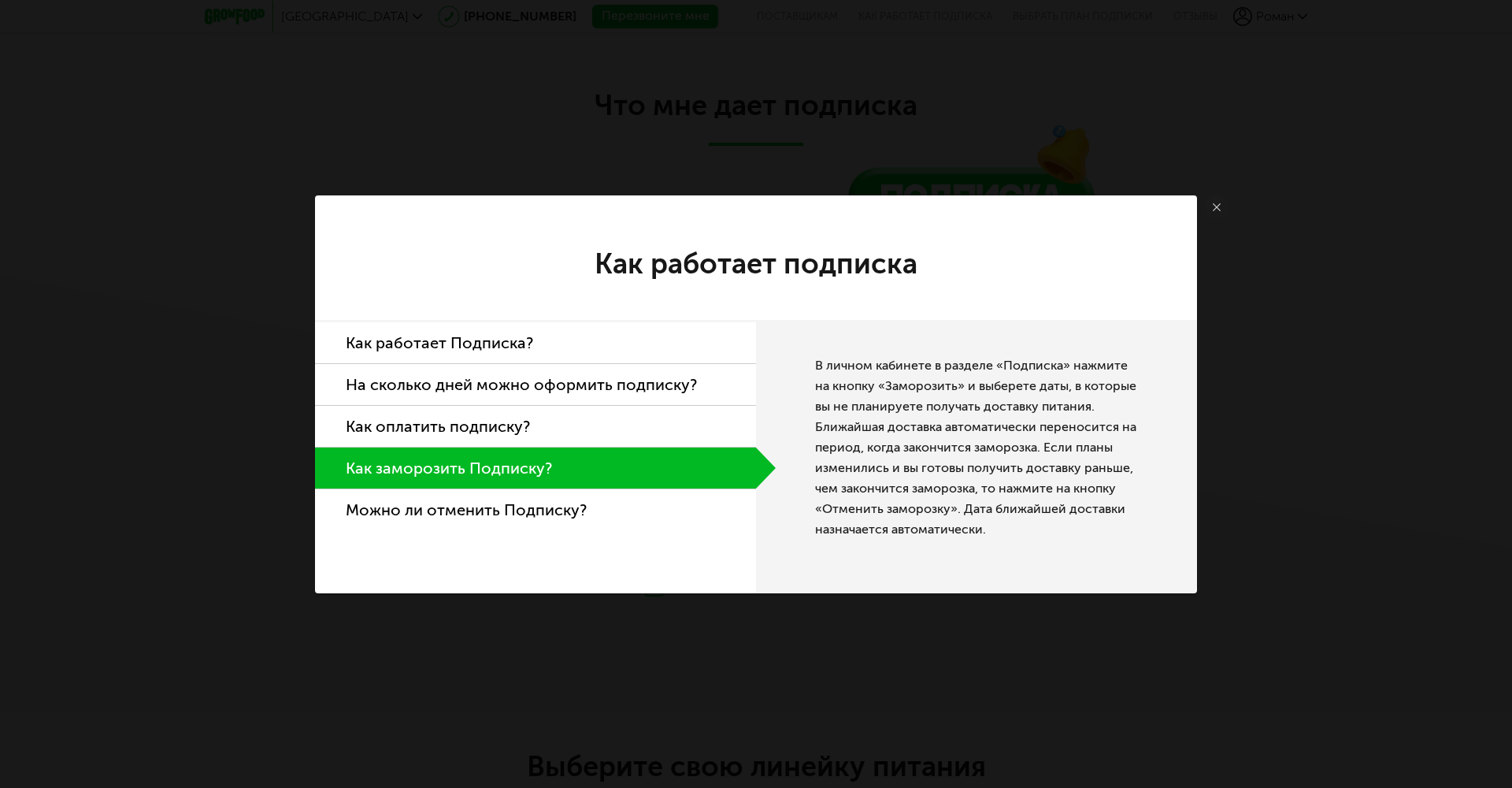
click at [469, 336] on li "Как работает Подписка?" at bounding box center [535, 343] width 441 height 42
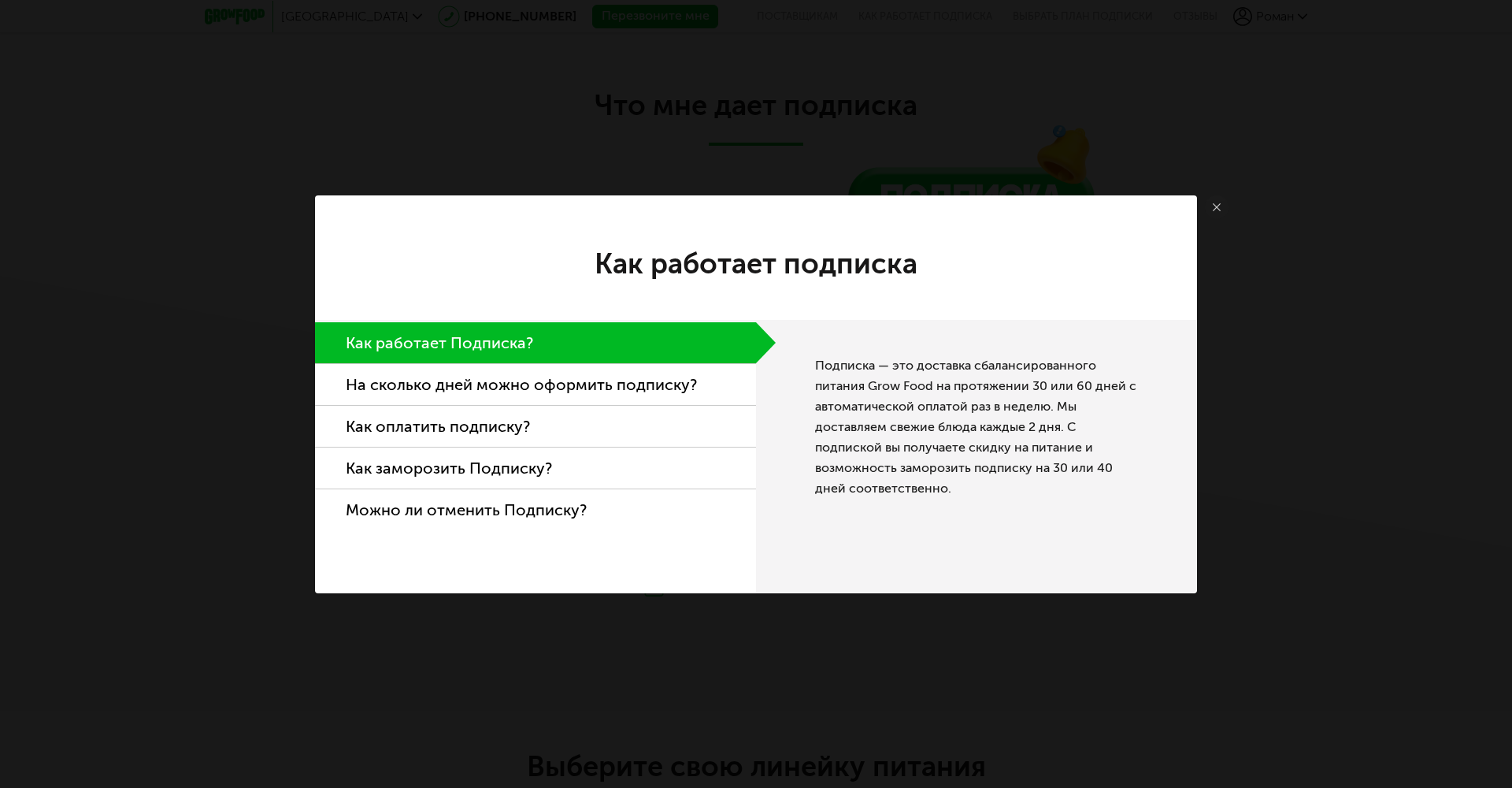
click at [1217, 206] on use at bounding box center [1216, 207] width 8 height 8
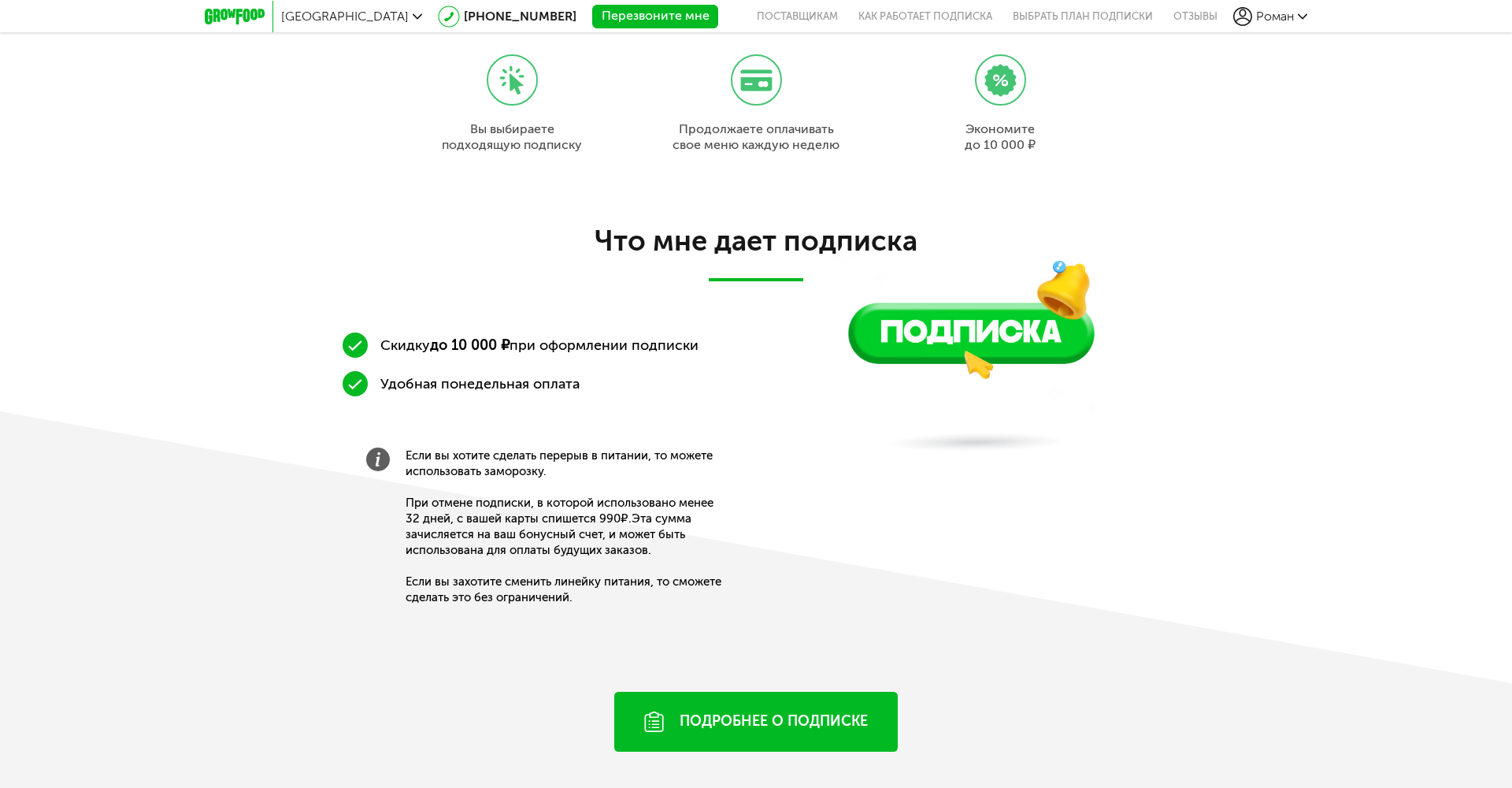
scroll to position [670, 0]
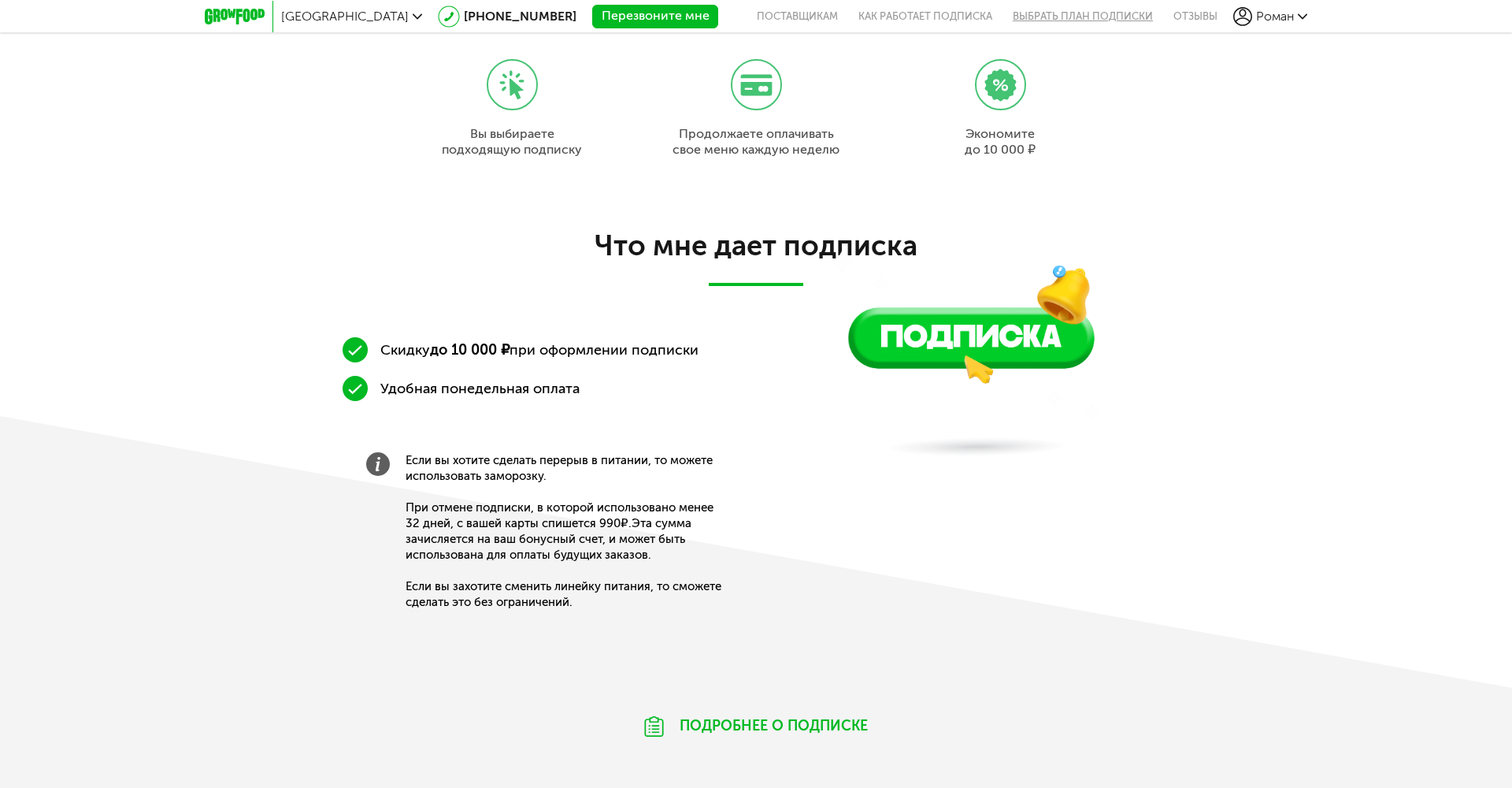
click at [1092, 20] on link "Выбрать план подписки" at bounding box center [1082, 16] width 160 height 32
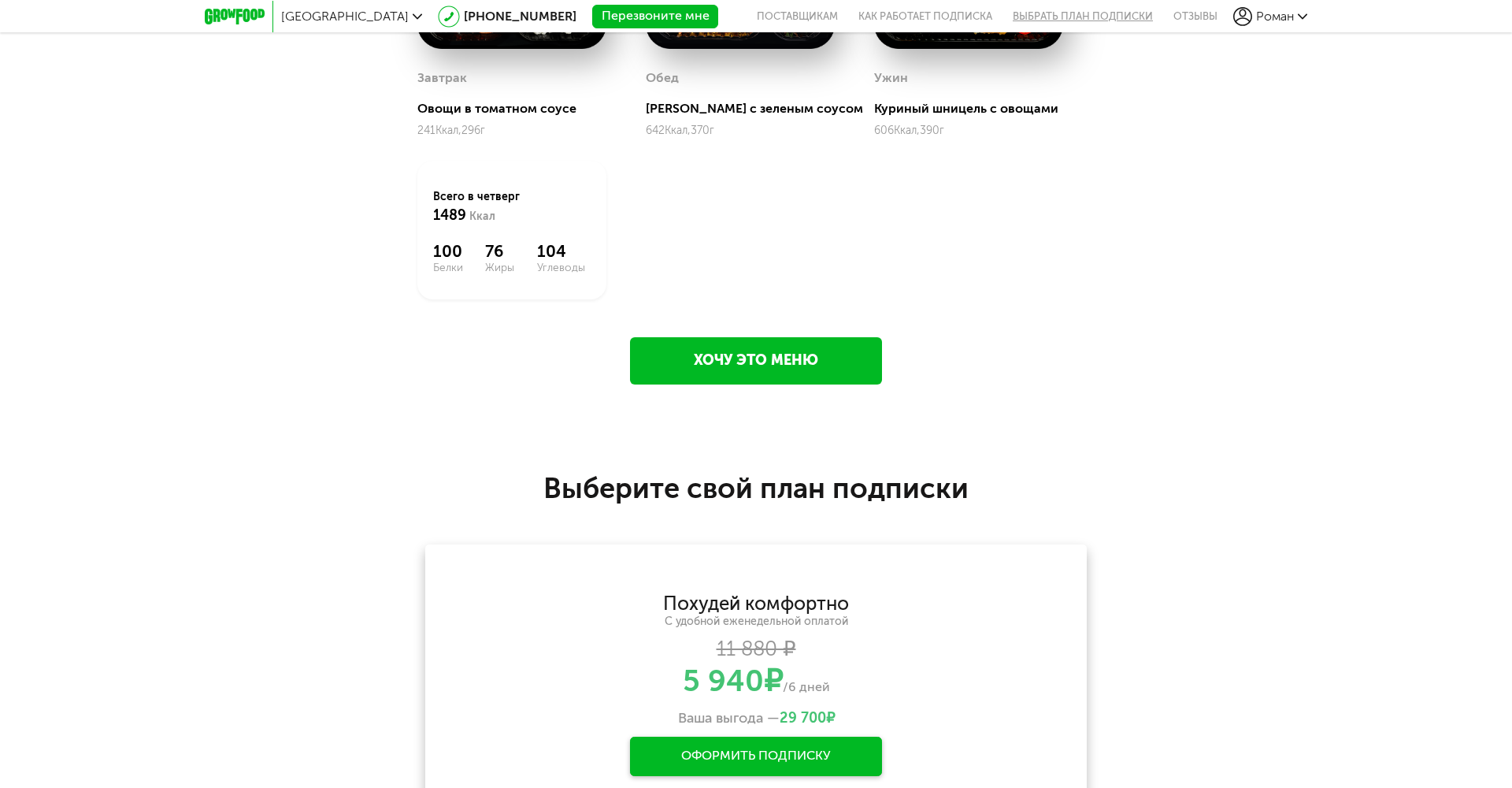
scroll to position [2472, 0]
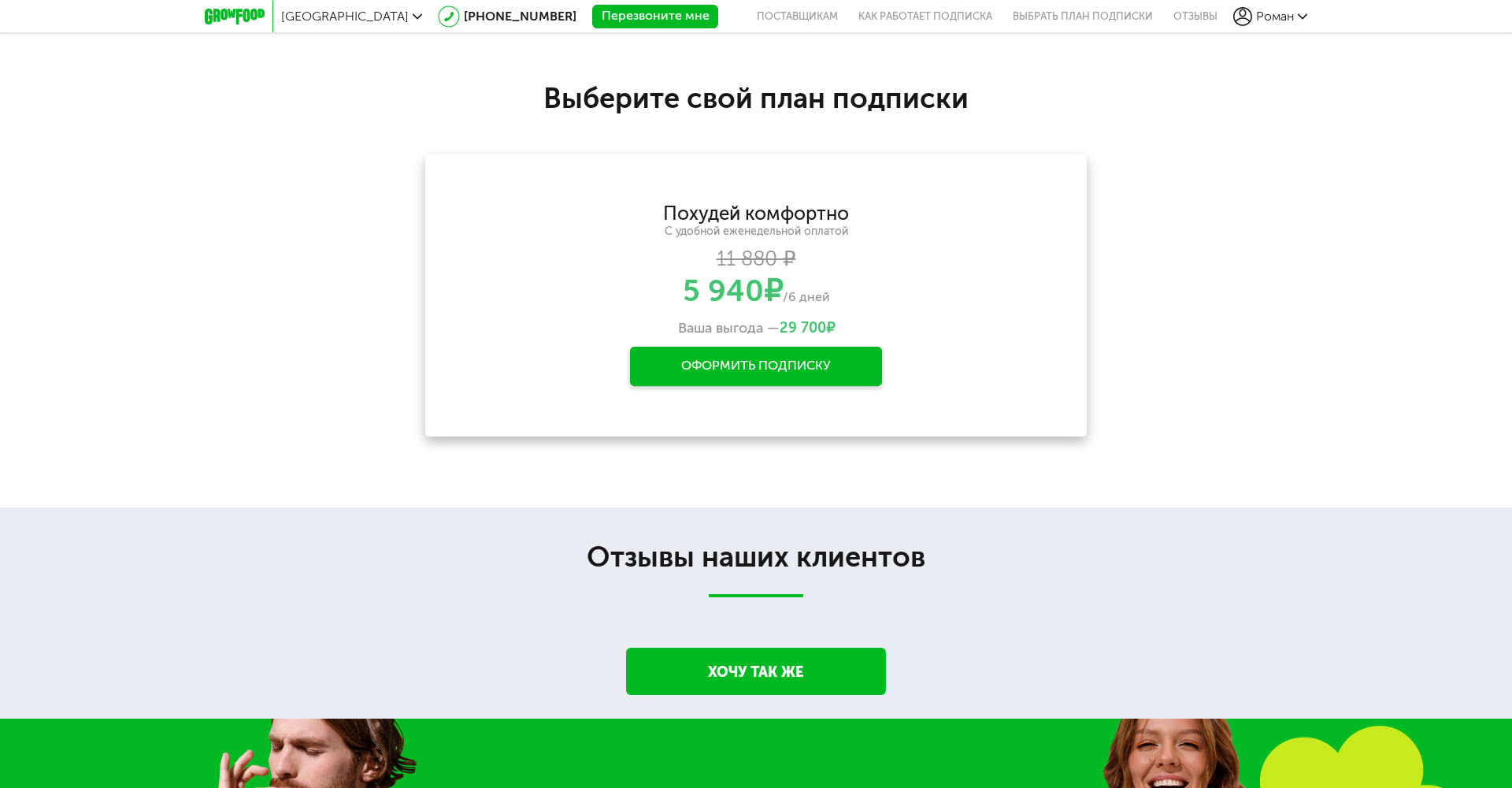
click at [239, 17] on icon at bounding box center [234, 17] width 60 height 16
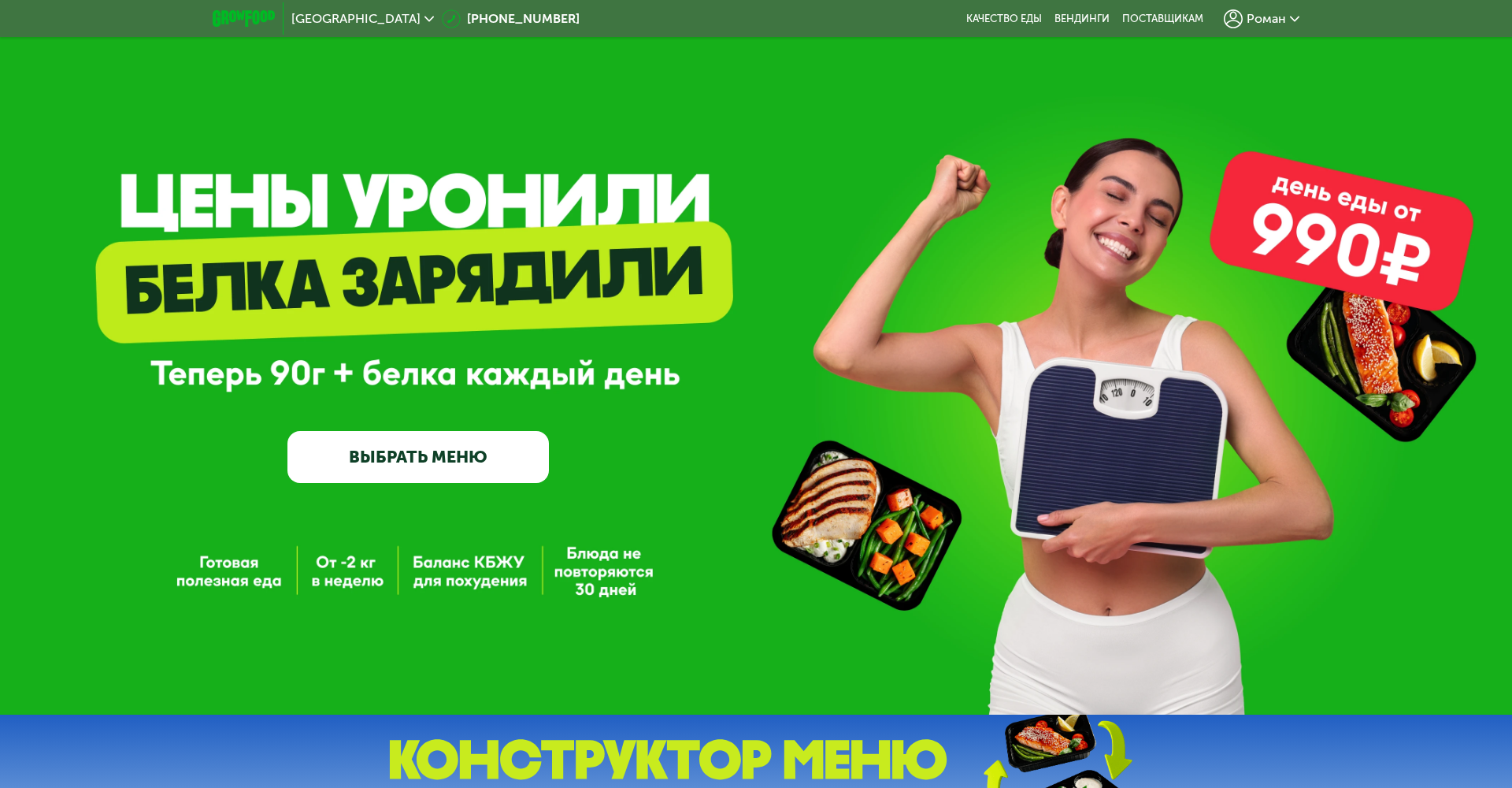
click at [1270, 17] on span "Роман" at bounding box center [1266, 18] width 39 height 12
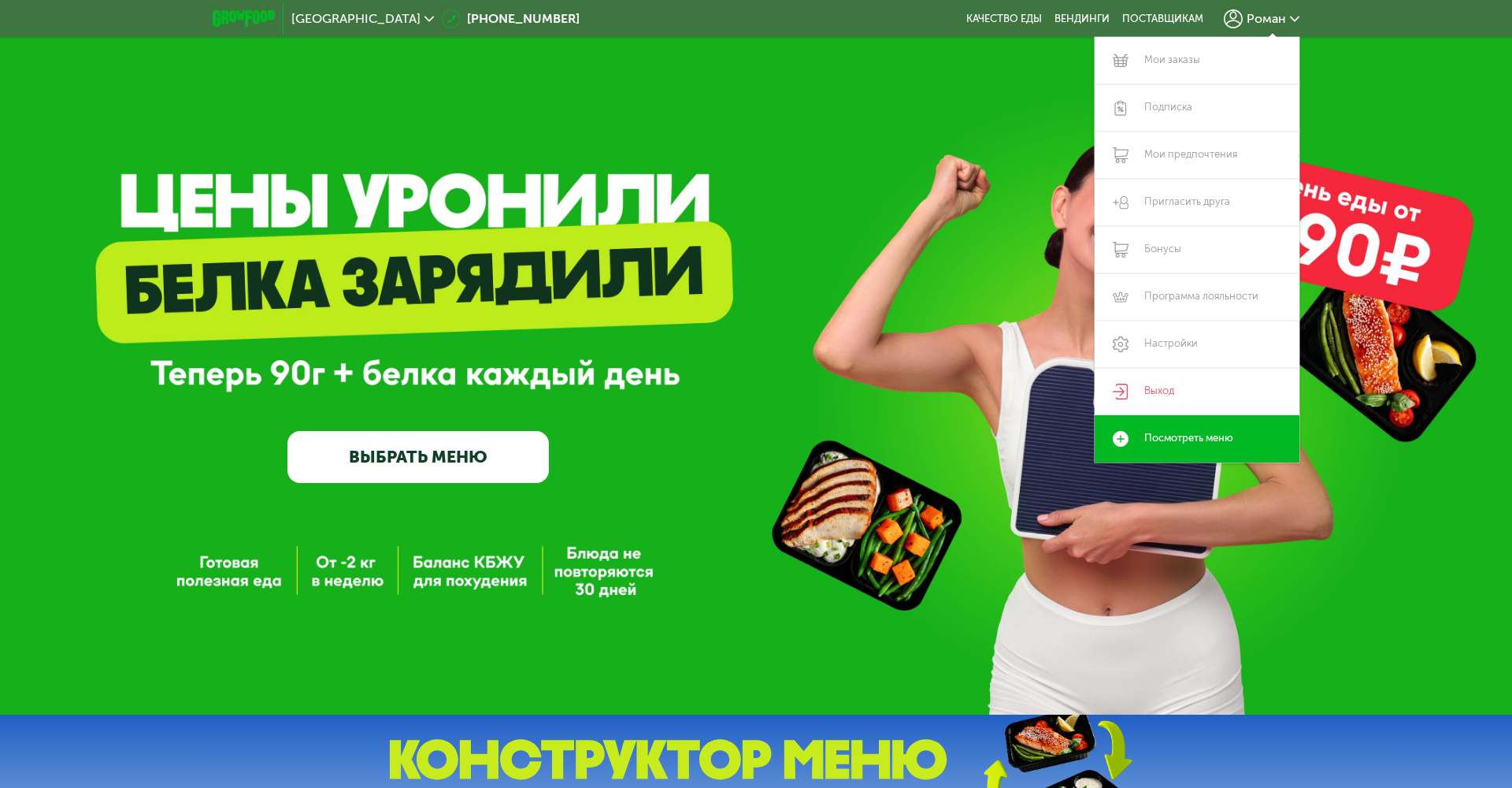
click at [876, 121] on div "GrowFood — доставка правильного питания ВЫБРАТЬ МЕНЮ" at bounding box center [756, 357] width 1512 height 714
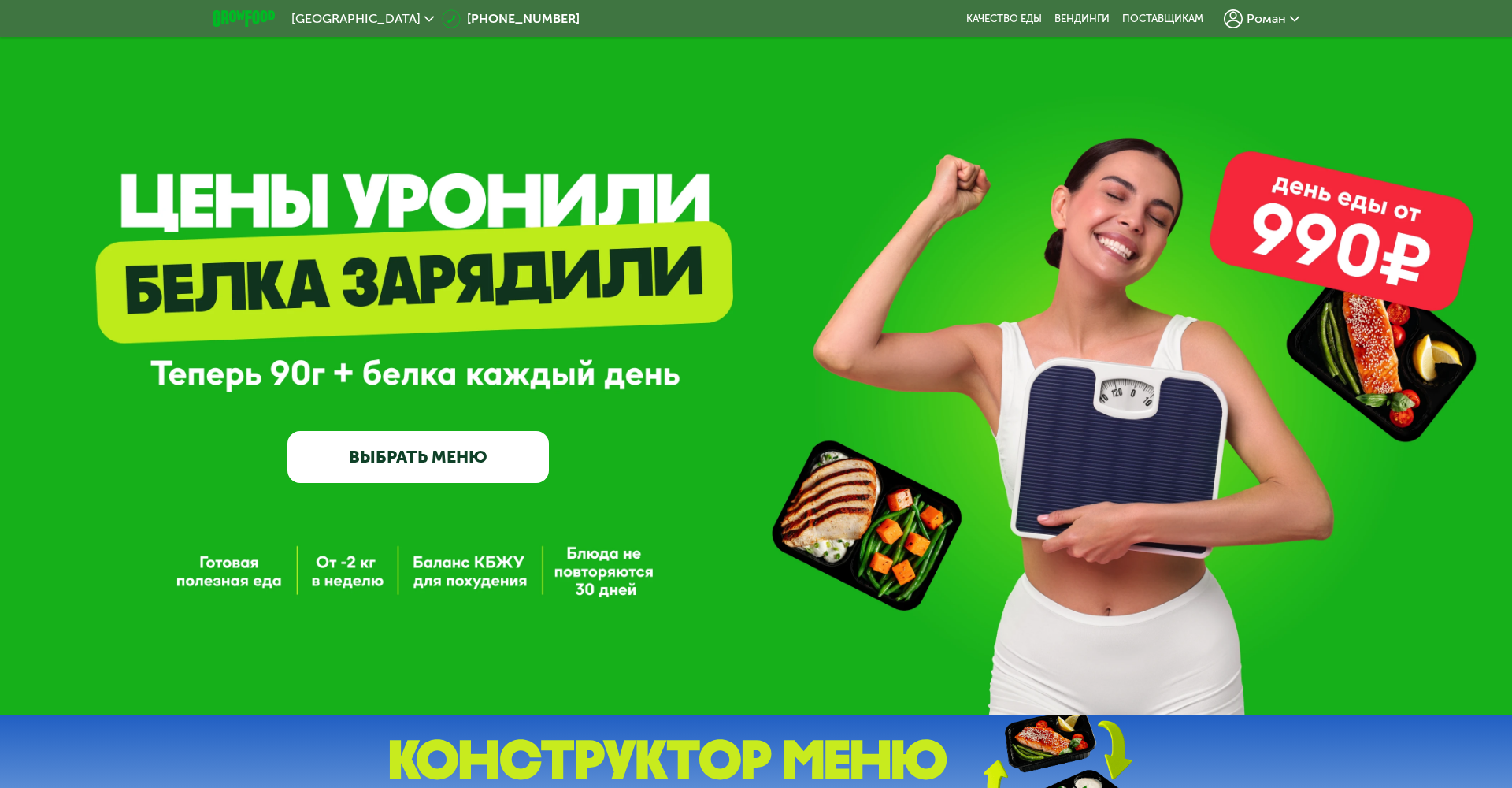
click at [443, 460] on link "ВЫБРАТЬ МЕНЮ" at bounding box center [418, 457] width 261 height 53
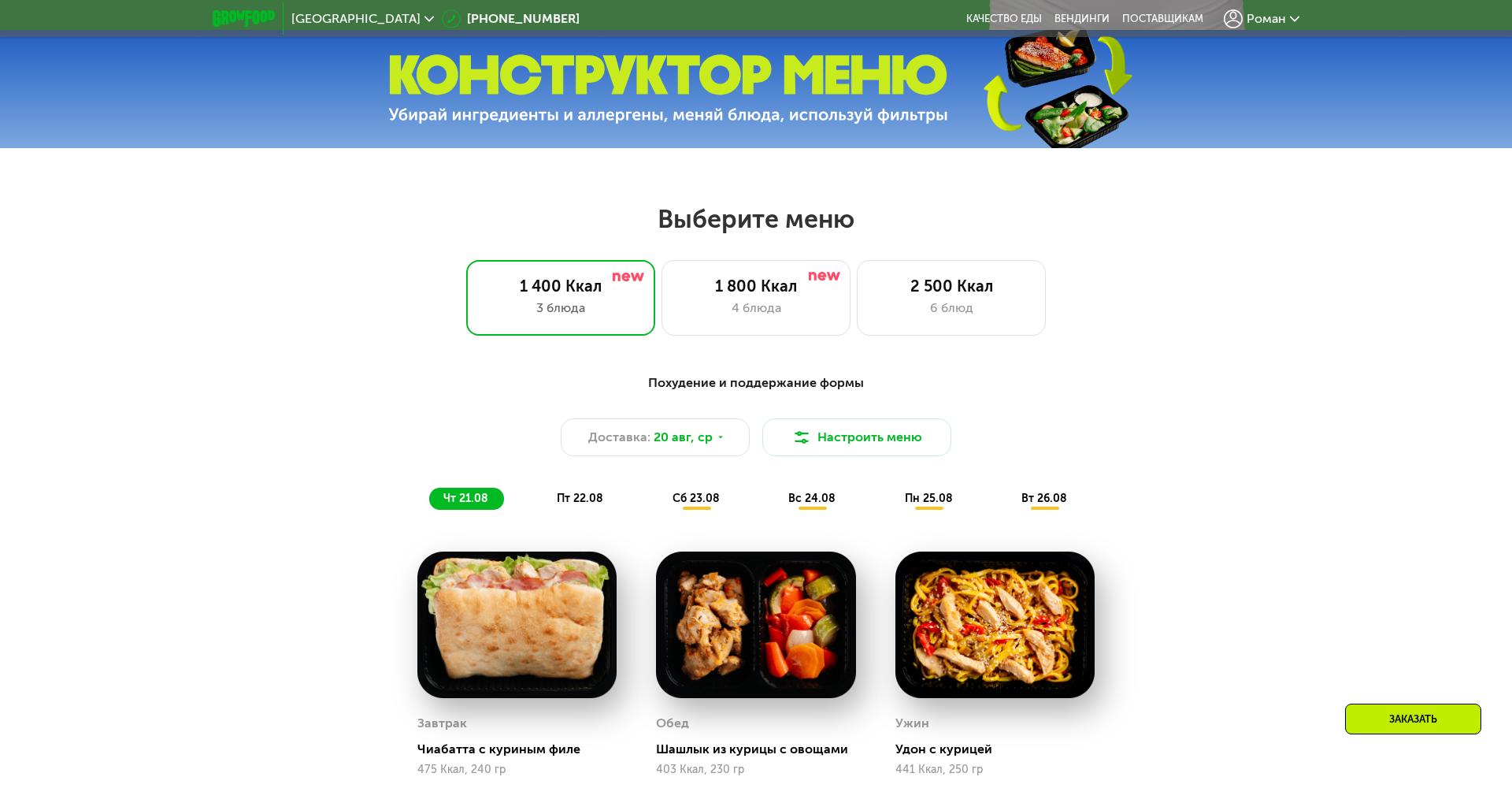
scroll to position [850, 0]
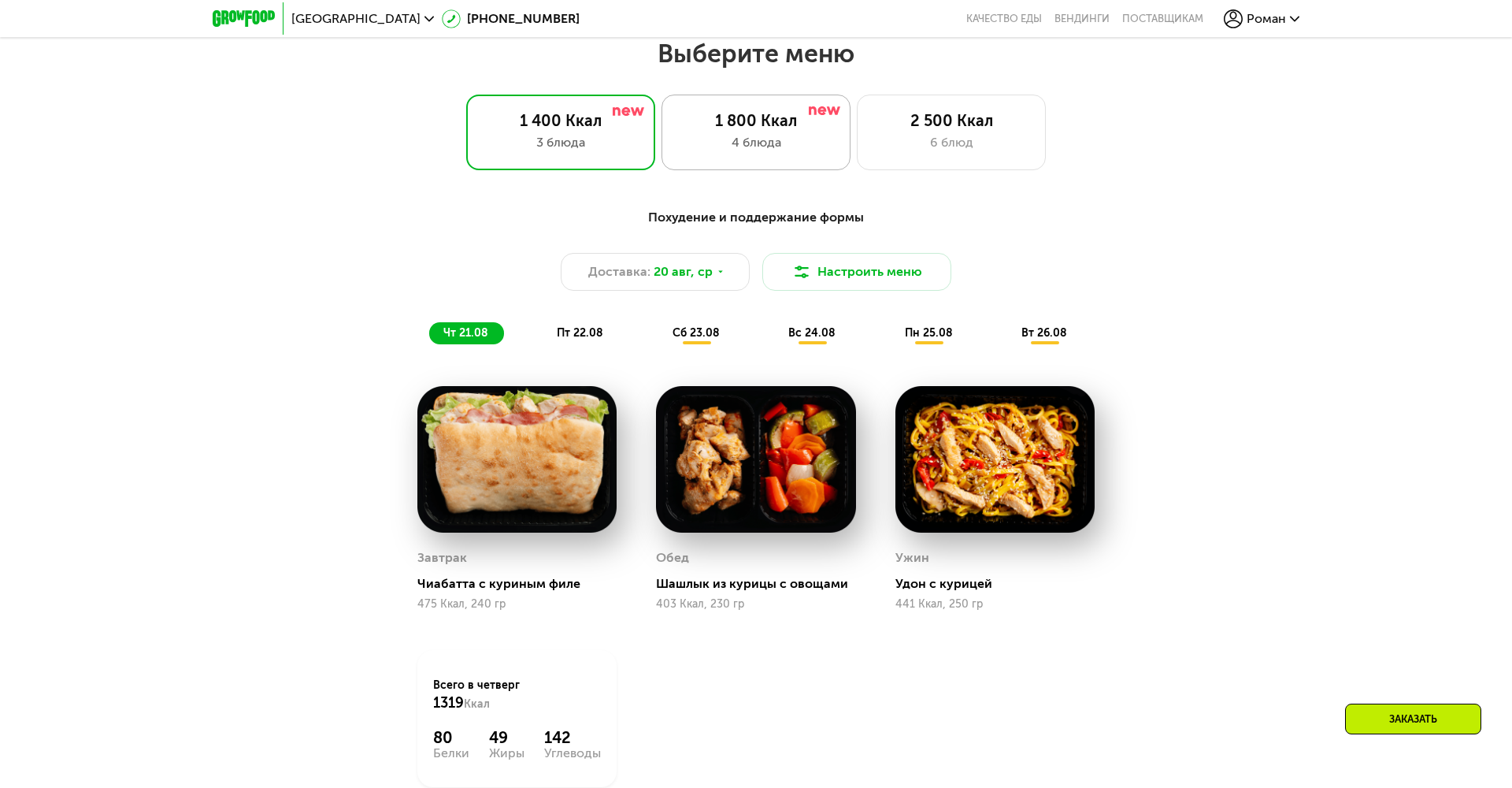
click at [754, 127] on div "1 800 Ккал" at bounding box center [756, 121] width 156 height 19
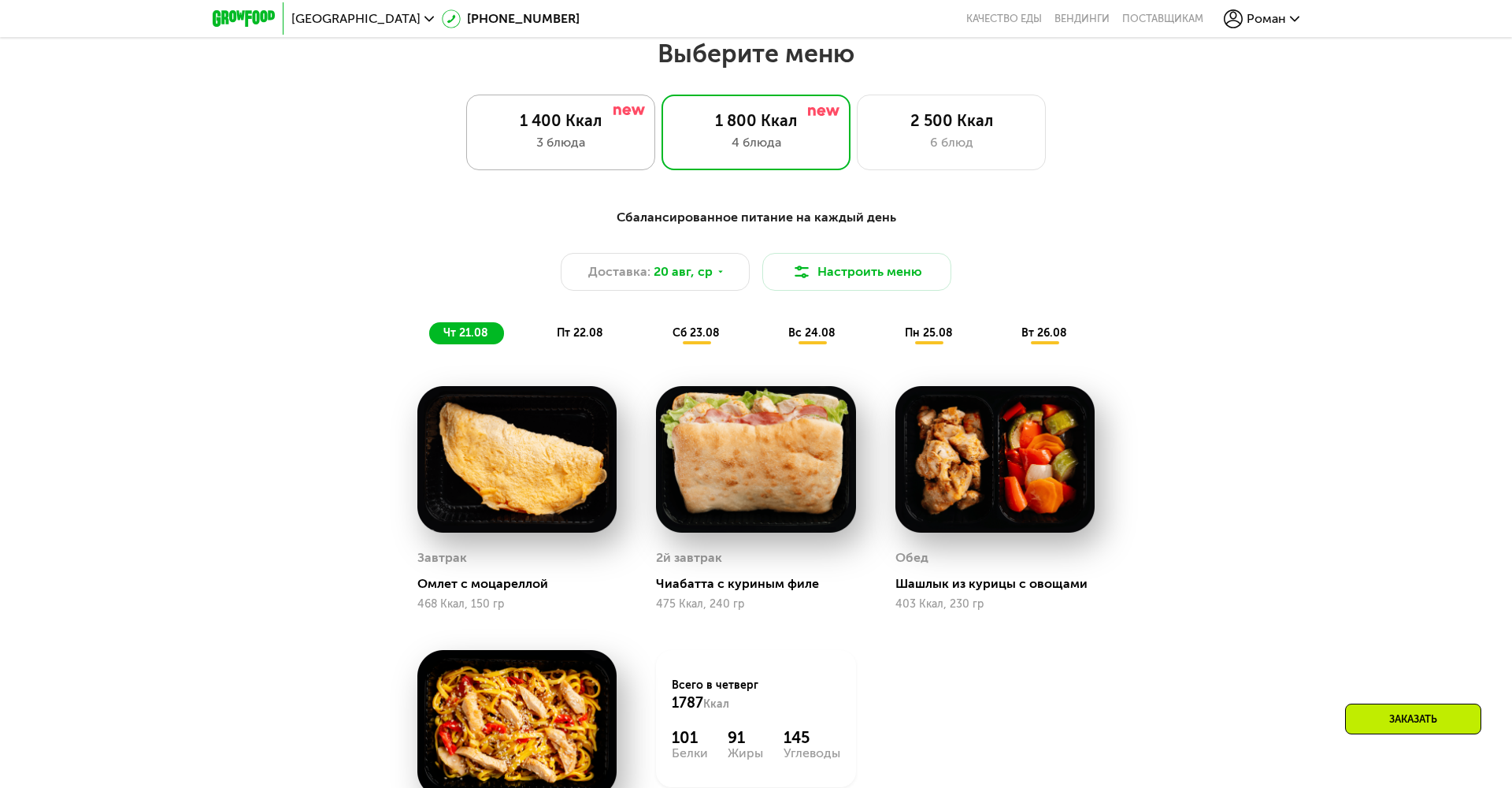
click at [562, 127] on div "1 400 Ккал" at bounding box center [560, 121] width 156 height 19
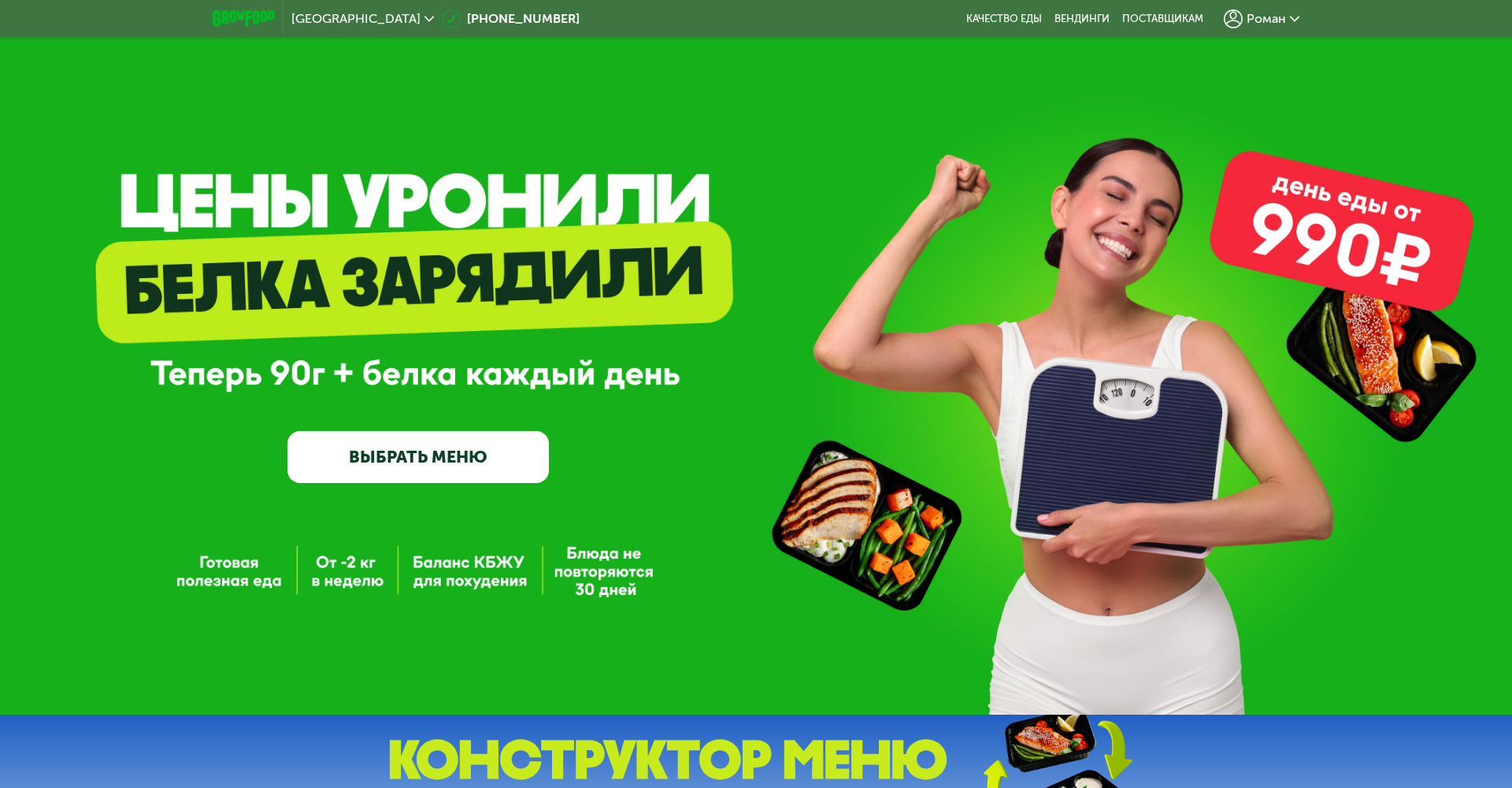
scroll to position [0, 0]
click at [1263, 19] on span "Роман" at bounding box center [1266, 18] width 39 height 12
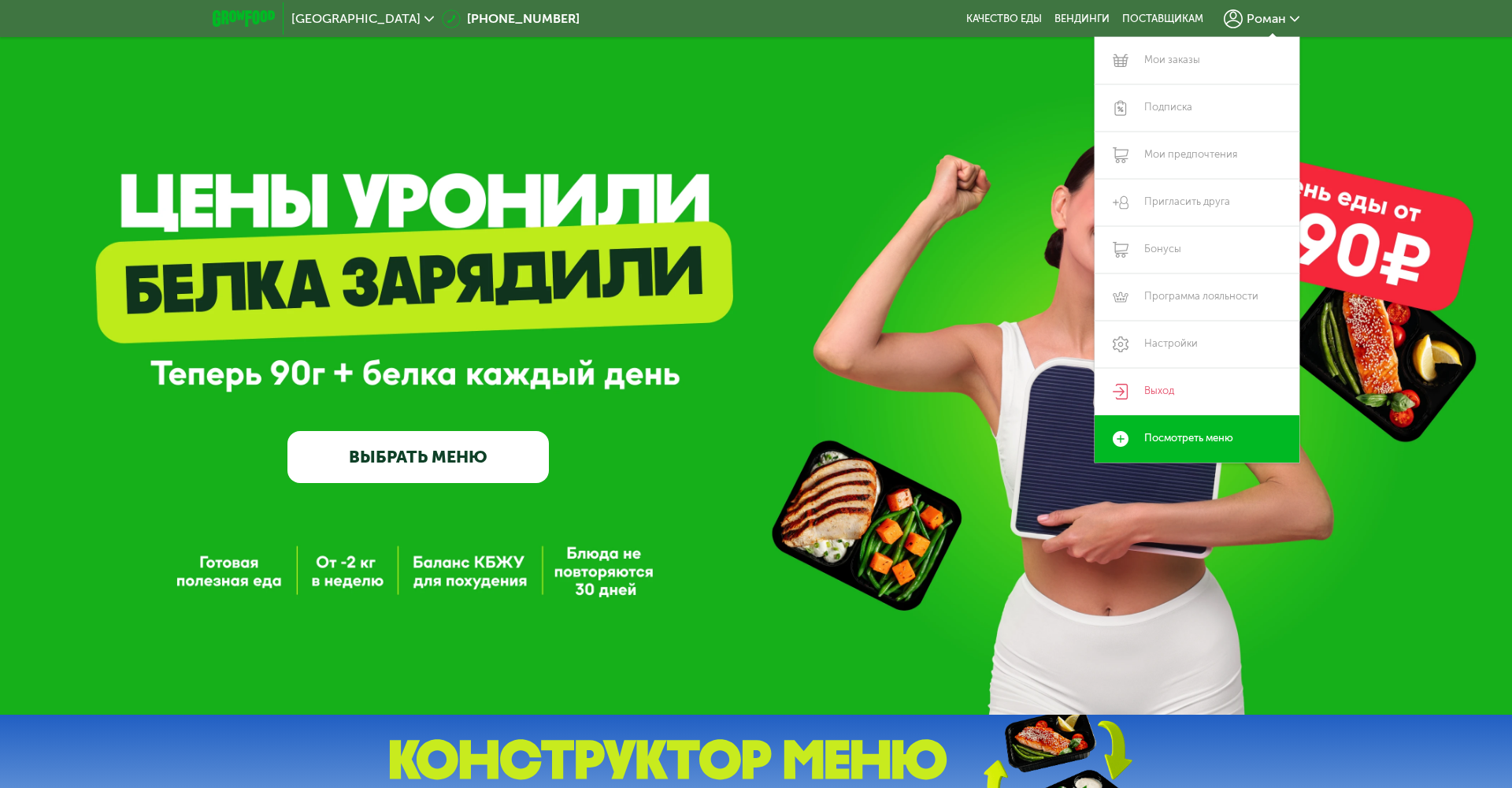
click at [1025, 80] on div "GrowFood — доставка правильного питания ВЫБРАТЬ МЕНЮ" at bounding box center [756, 357] width 1512 height 714
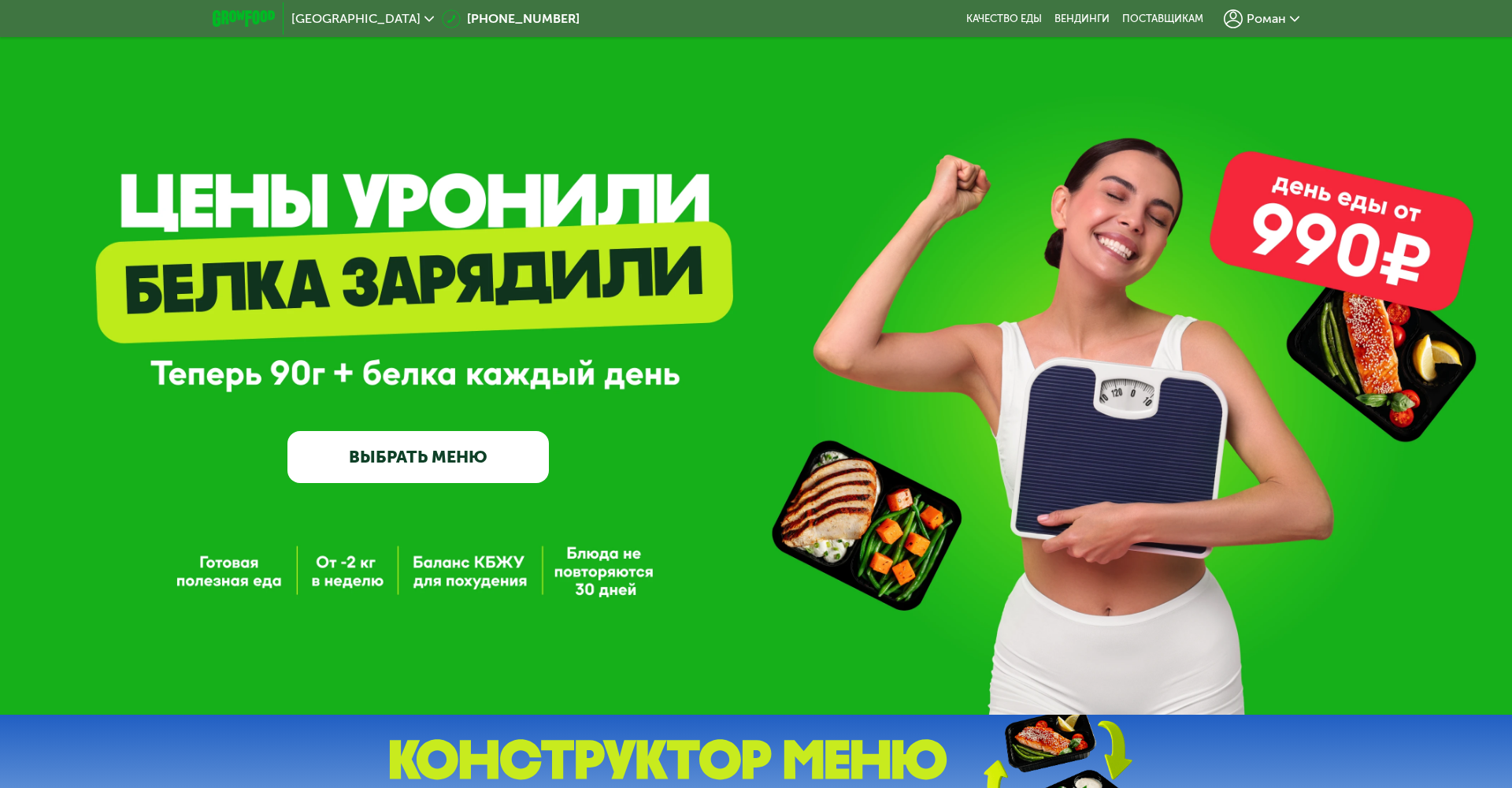
click at [396, 454] on link "ВЫБРАТЬ МЕНЮ" at bounding box center [418, 457] width 261 height 53
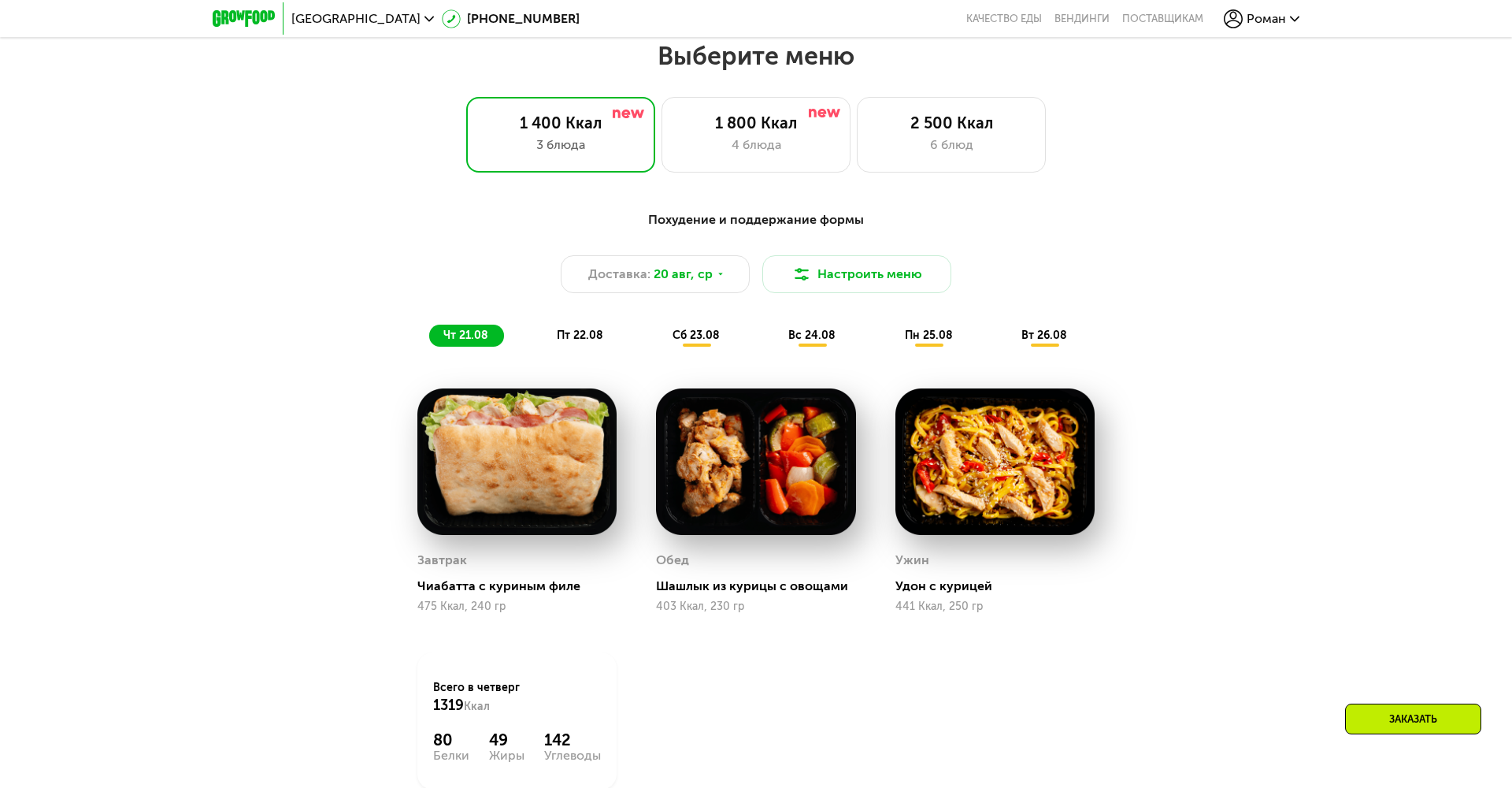
scroll to position [850, 0]
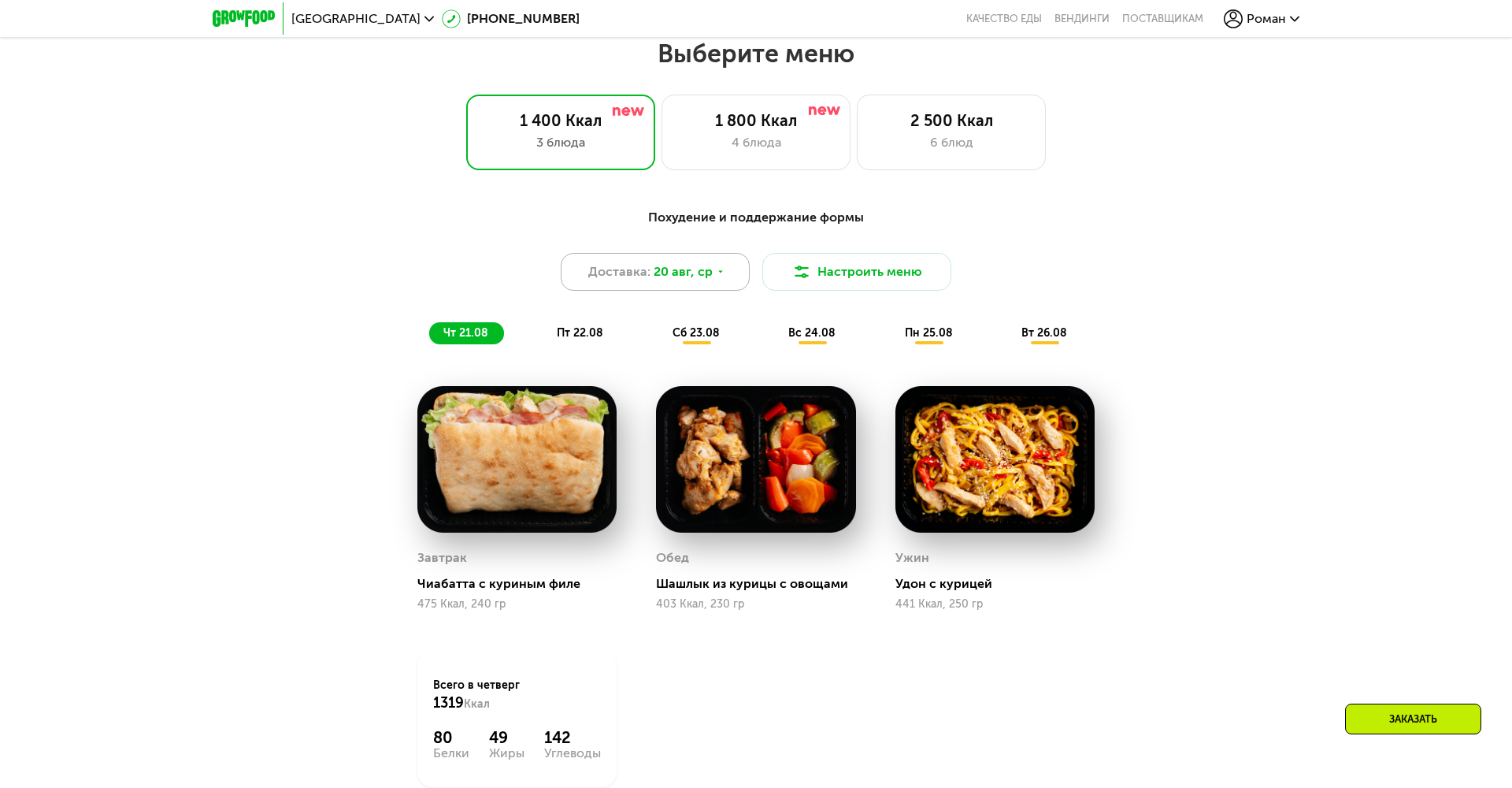
click at [682, 269] on span "20 авг, ср" at bounding box center [682, 272] width 59 height 19
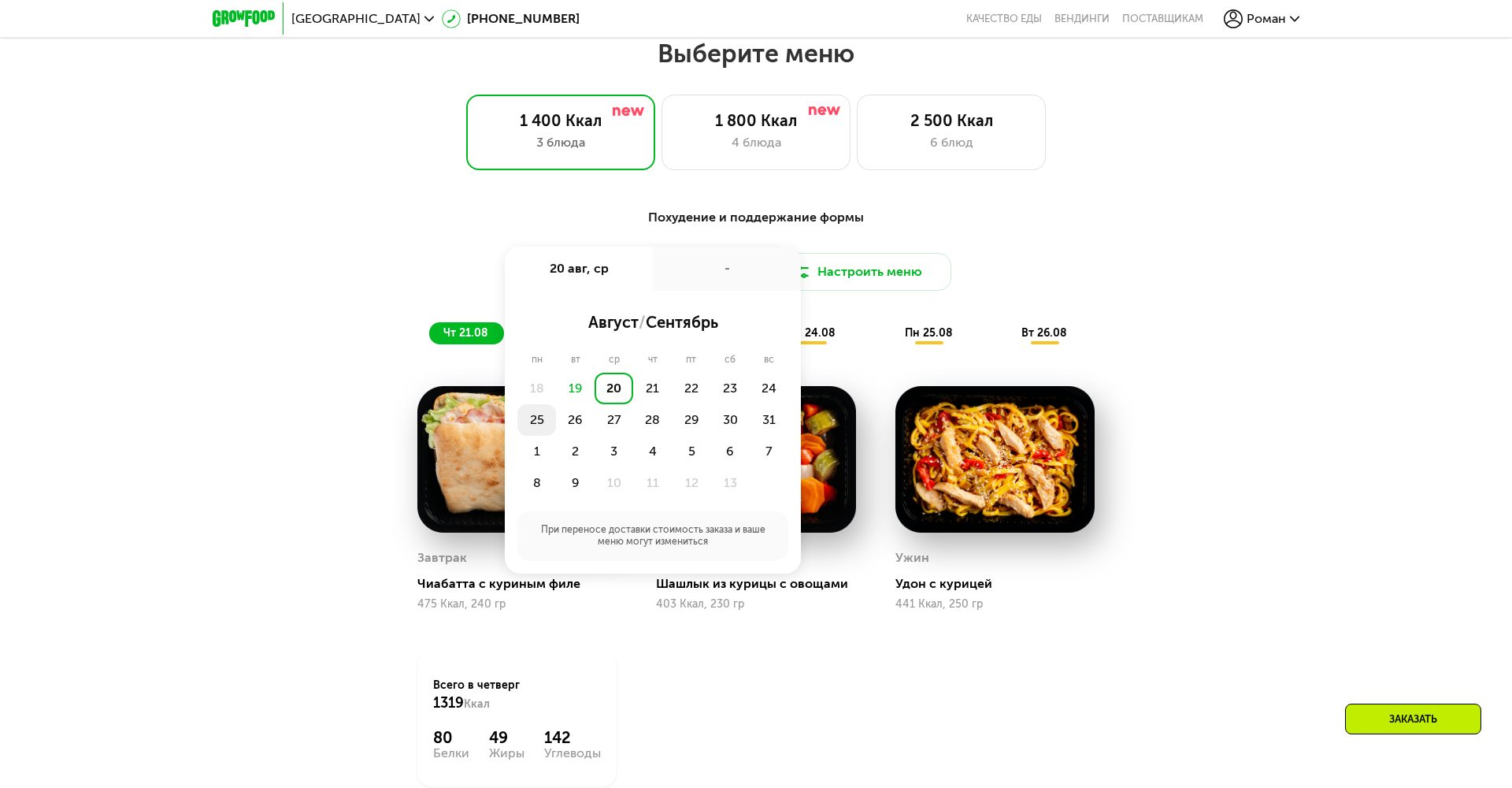
click at [556, 412] on div "25" at bounding box center [575, 420] width 39 height 32
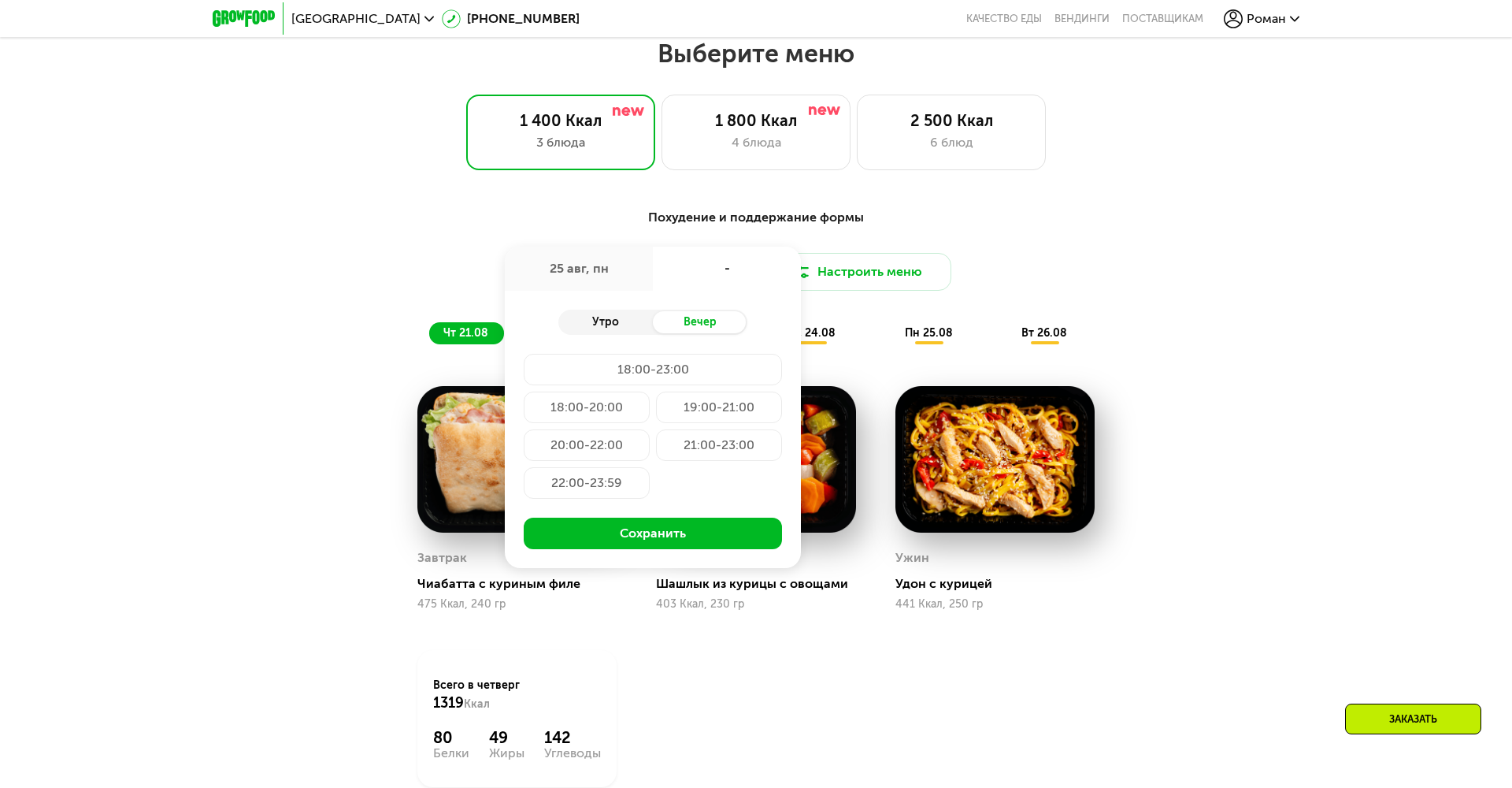
click at [605, 322] on div "Утро" at bounding box center [606, 322] width 95 height 22
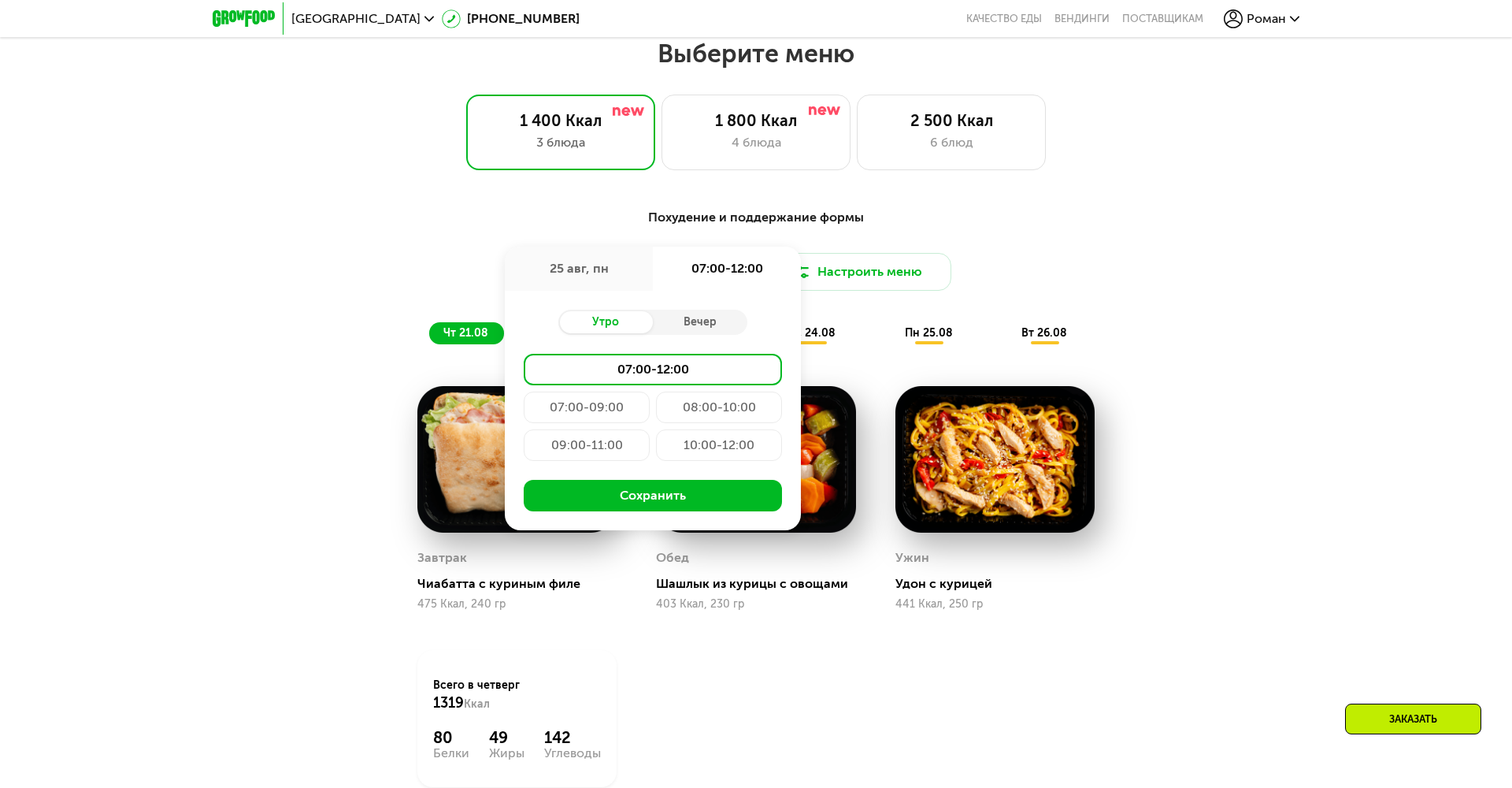
click at [656, 400] on div "07:00-09:00" at bounding box center [719, 407] width 126 height 32
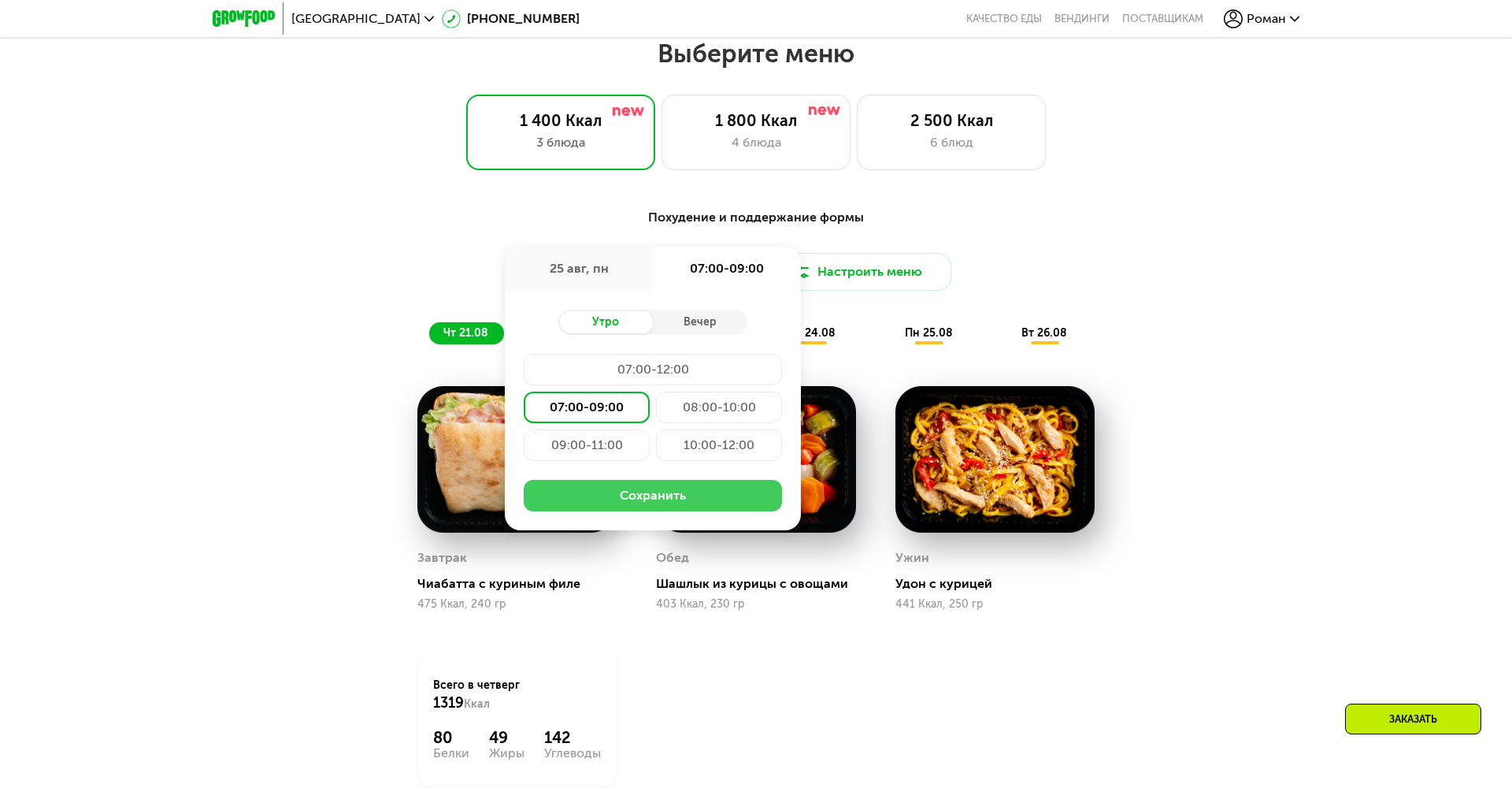
click at [629, 494] on button "Сохранить" at bounding box center [653, 496] width 258 height 32
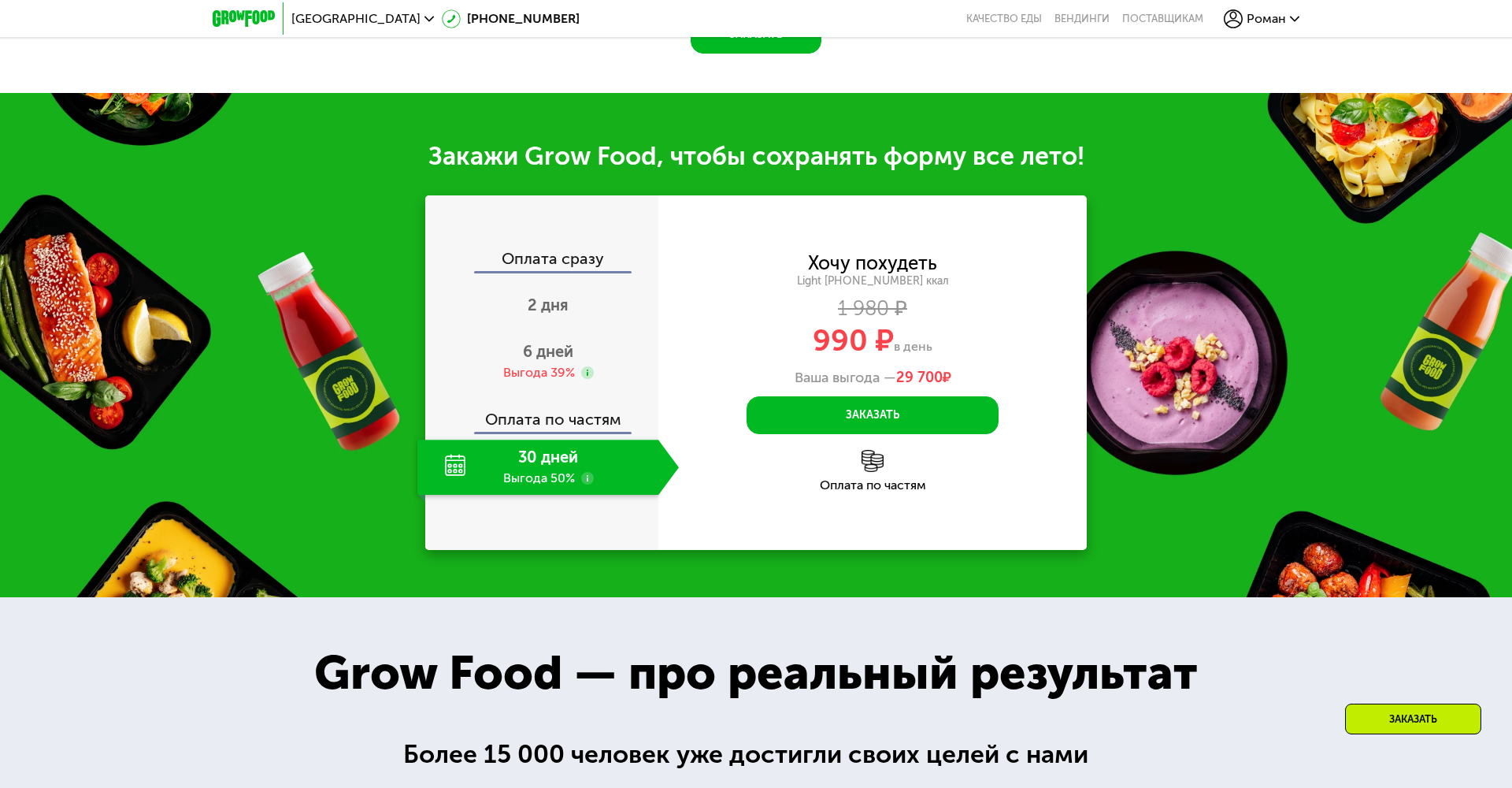
scroll to position [1748, 0]
click at [553, 255] on div "Оплата сразу" at bounding box center [543, 261] width 232 height 20
